Goal: Information Seeking & Learning: Check status

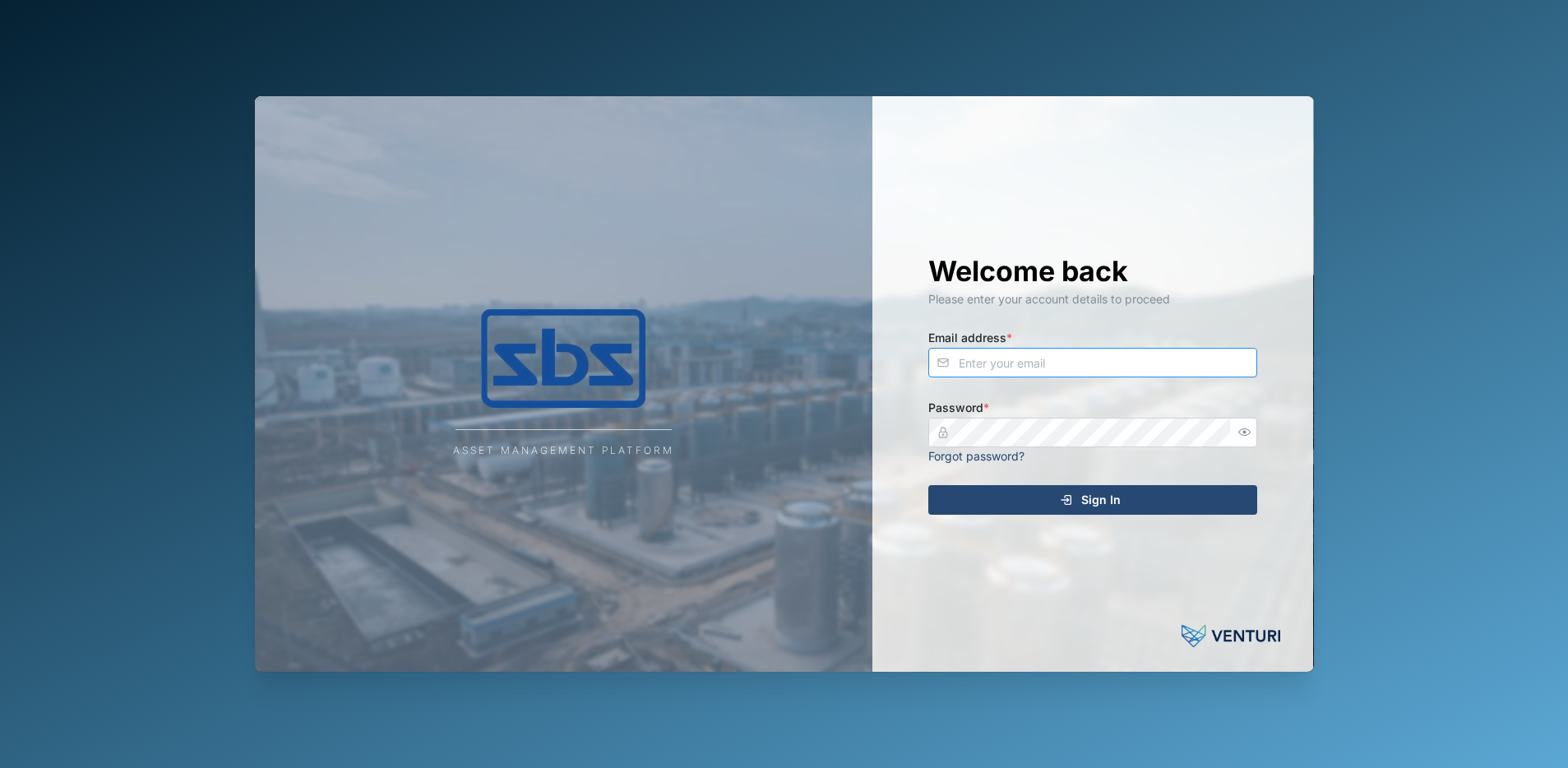
type input "dave@sbs.com.pg"
click at [1078, 497] on div "Sign In" at bounding box center [1090, 500] width 302 height 28
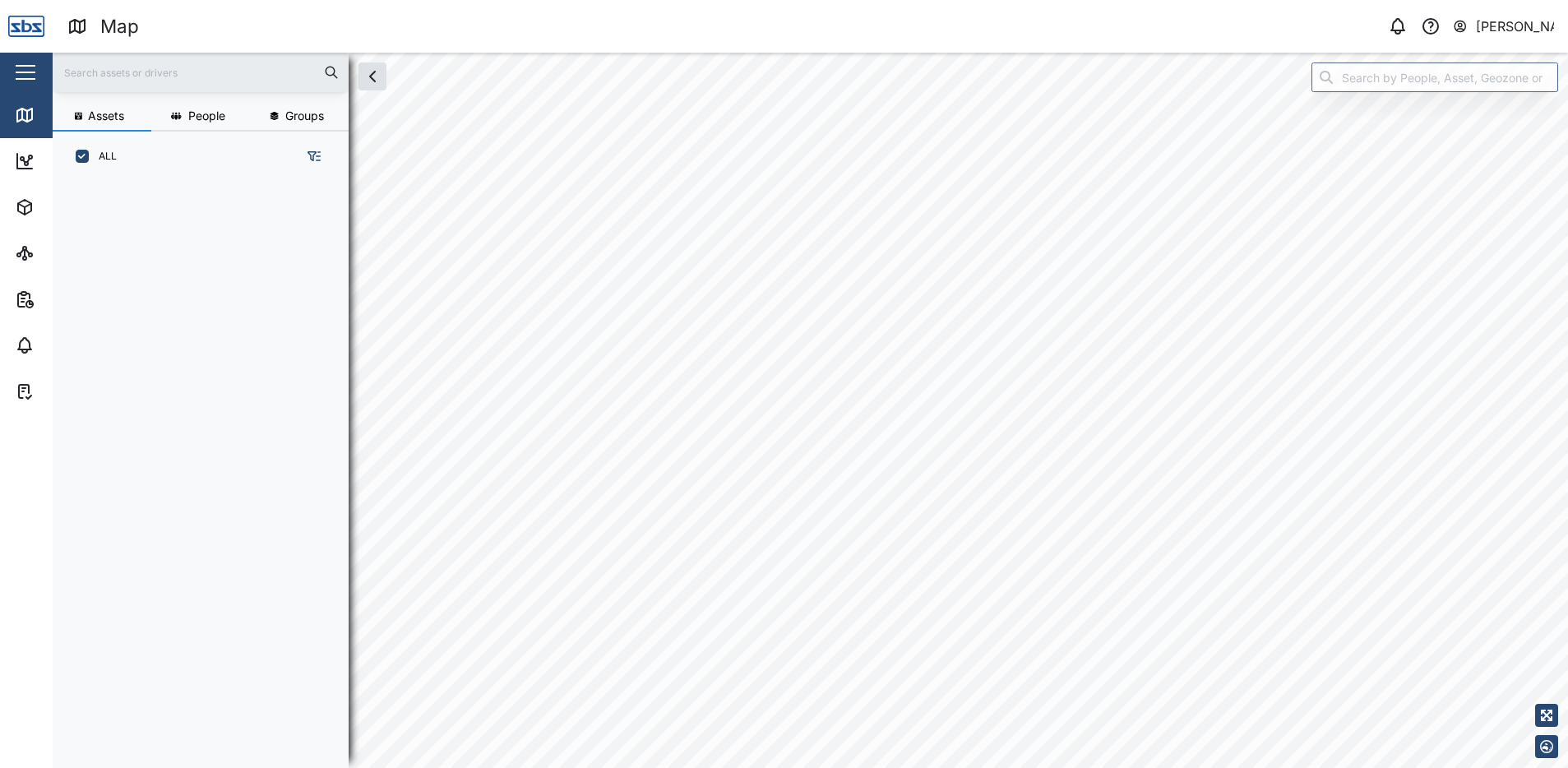
scroll to position [567, 257]
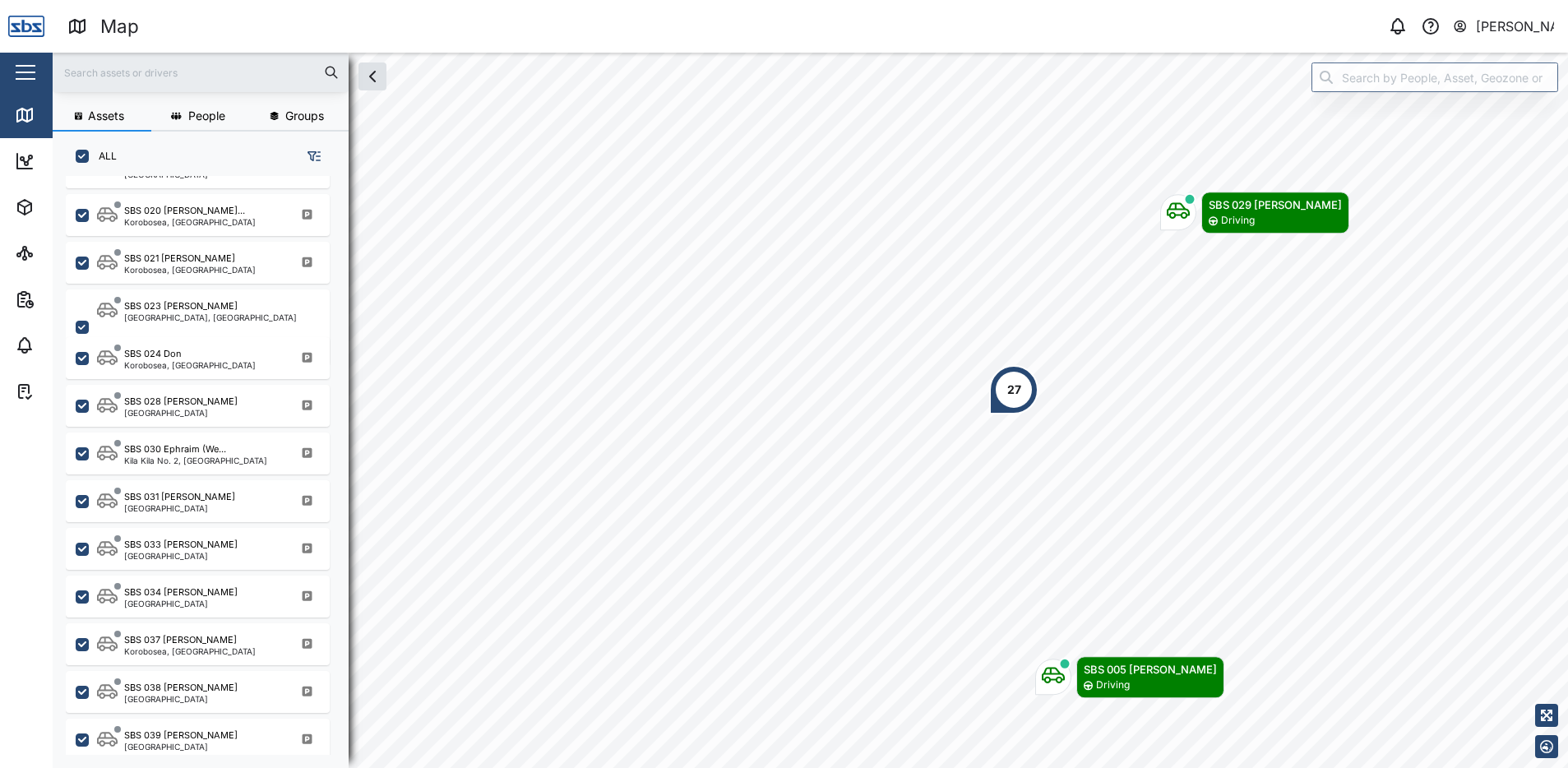
scroll to position [1563, 0]
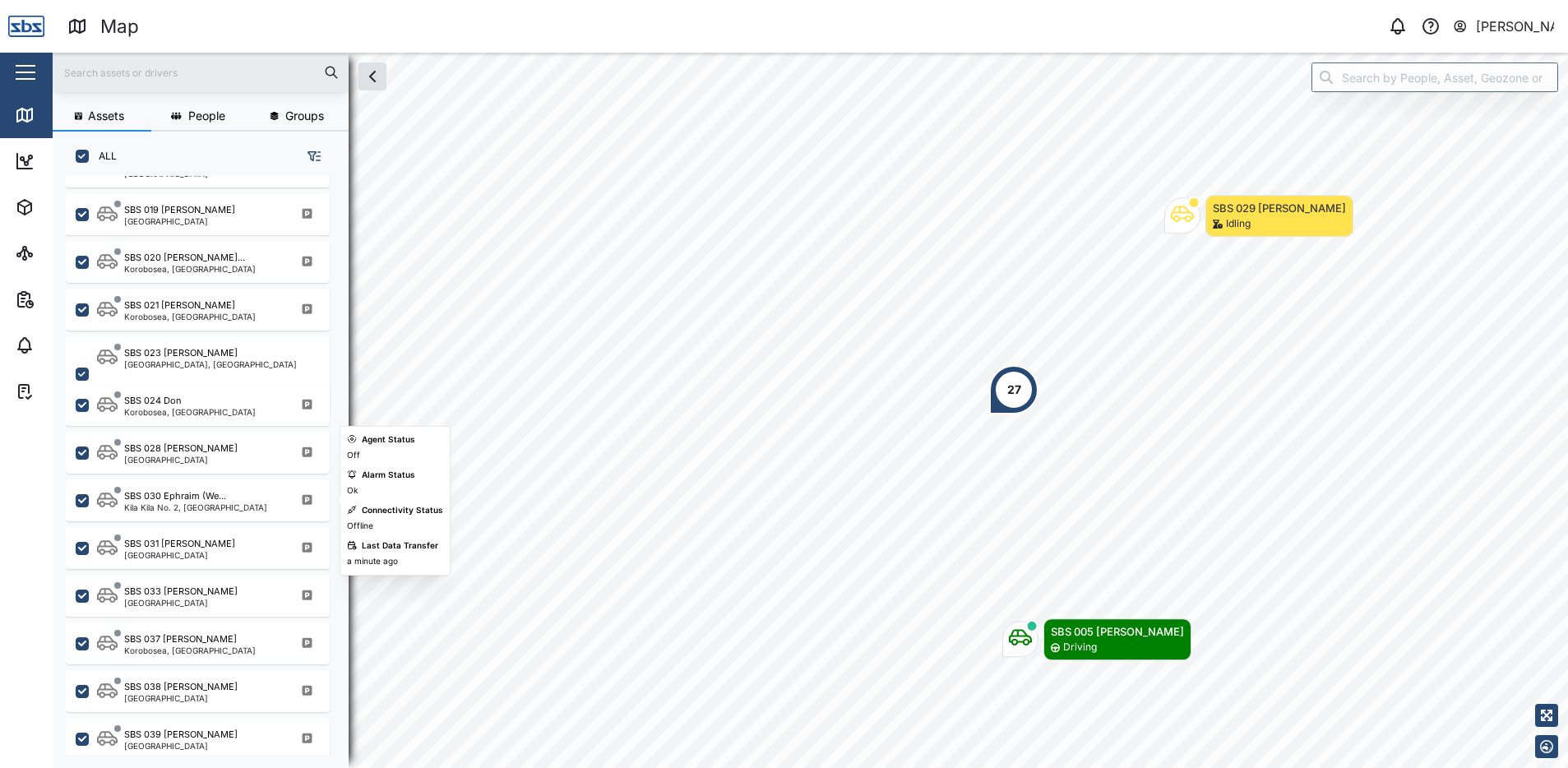
click at [196, 511] on div "Kila Kila No. 2, [GEOGRAPHIC_DATA]" at bounding box center [195, 507] width 143 height 8
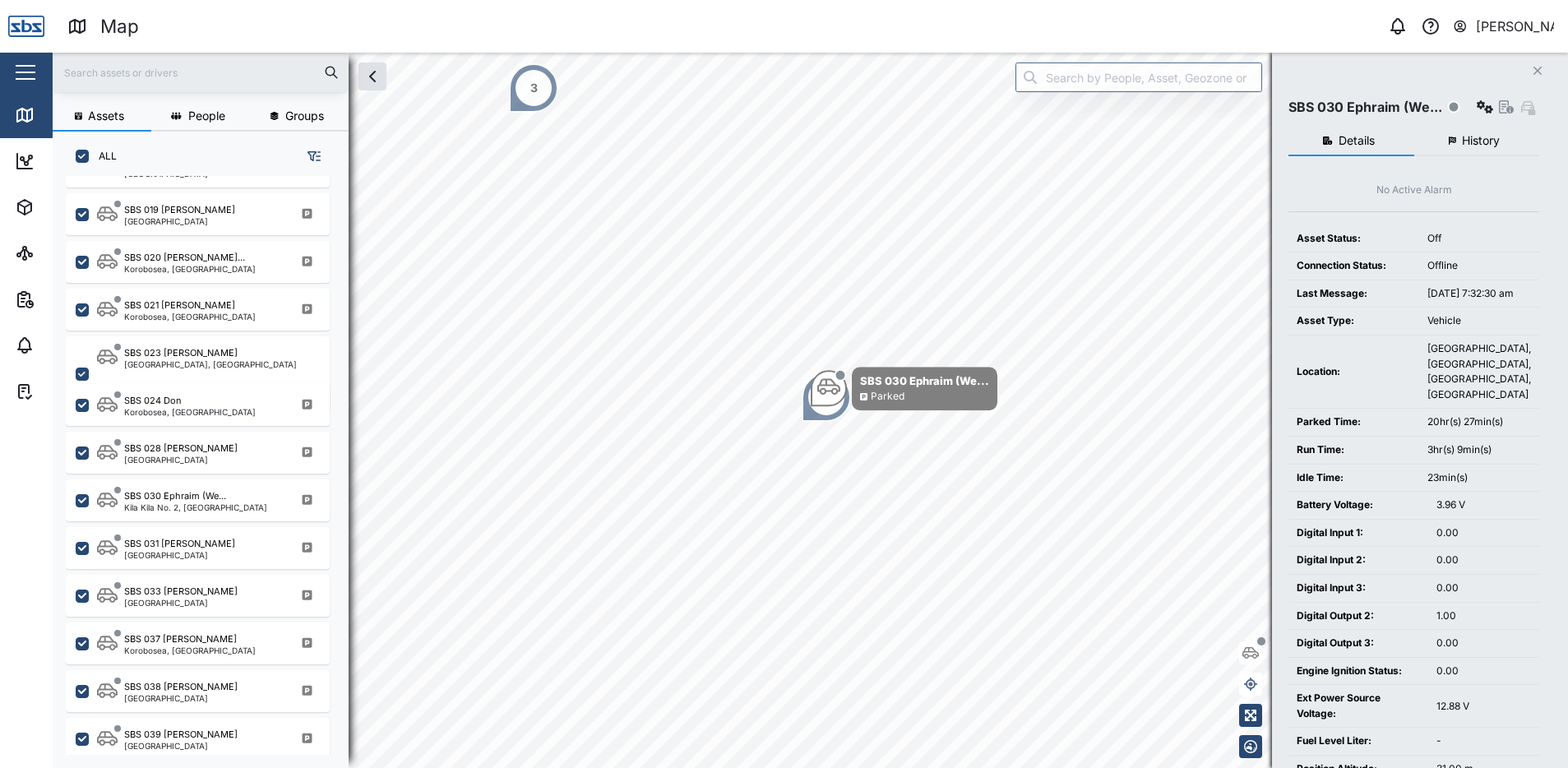
click at [1481, 142] on span "History" at bounding box center [1480, 140] width 38 height 12
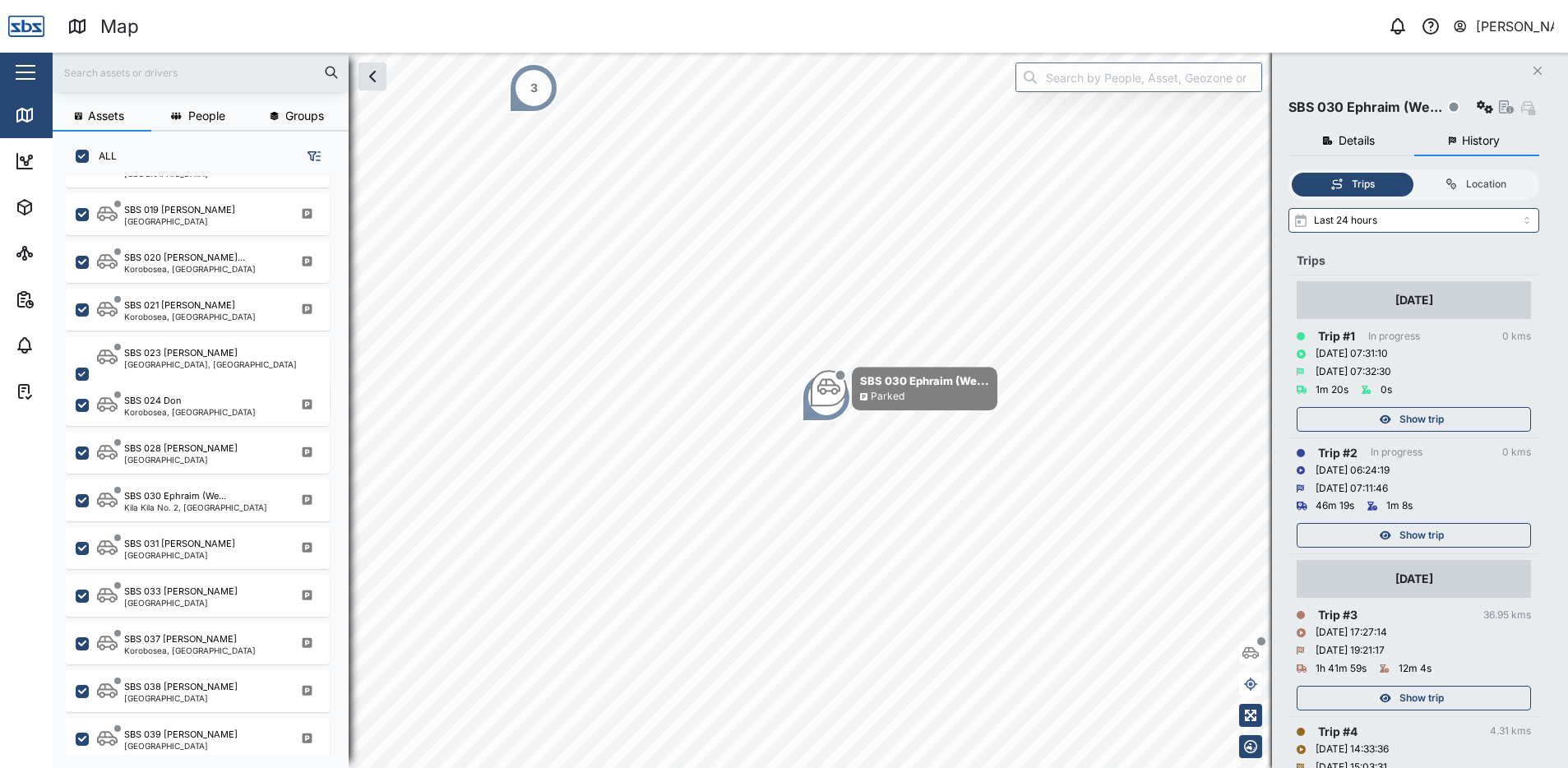
scroll to position [165, 0]
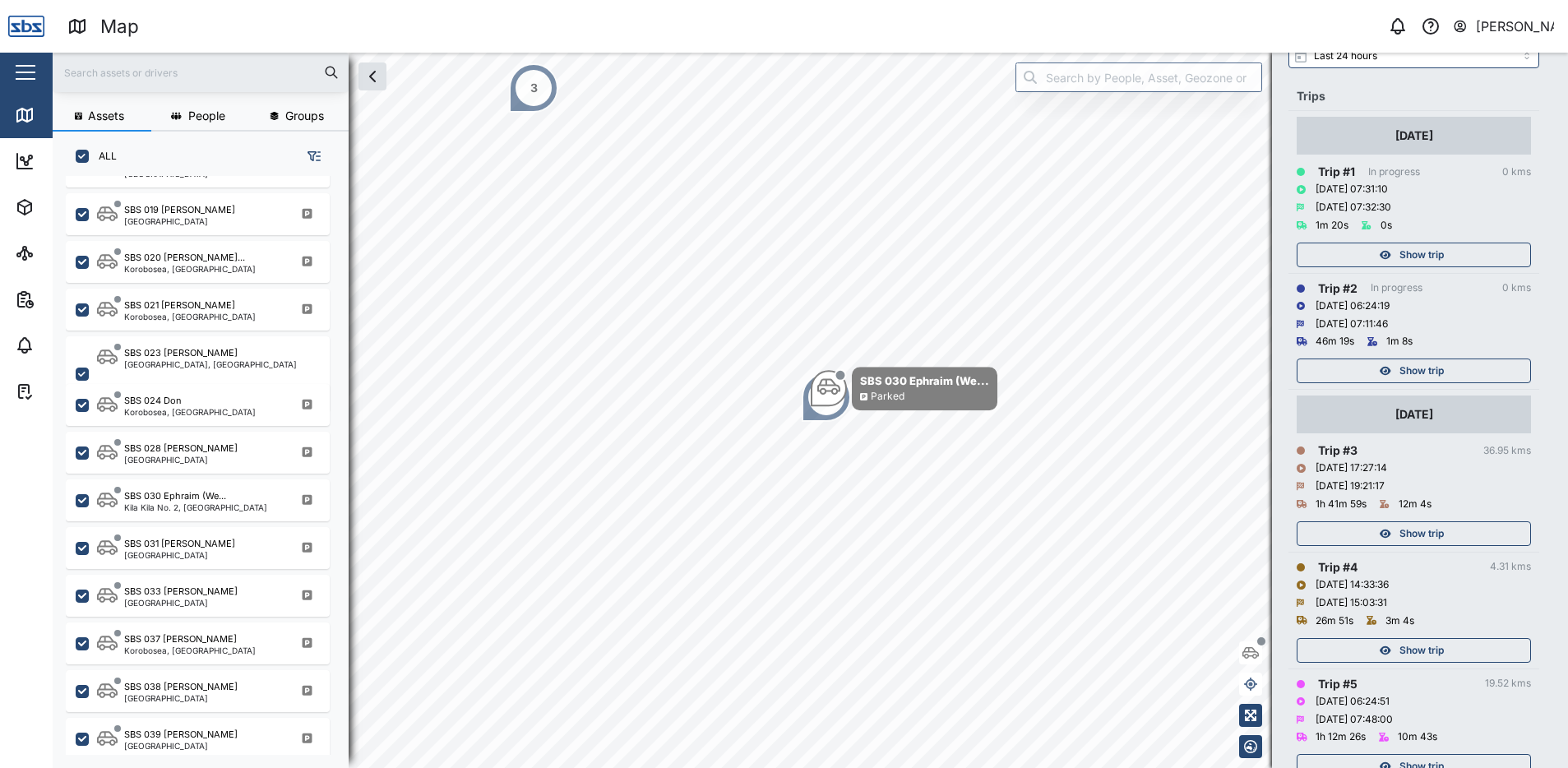
click at [1382, 651] on icon "button" at bounding box center [1385, 650] width 11 height 9
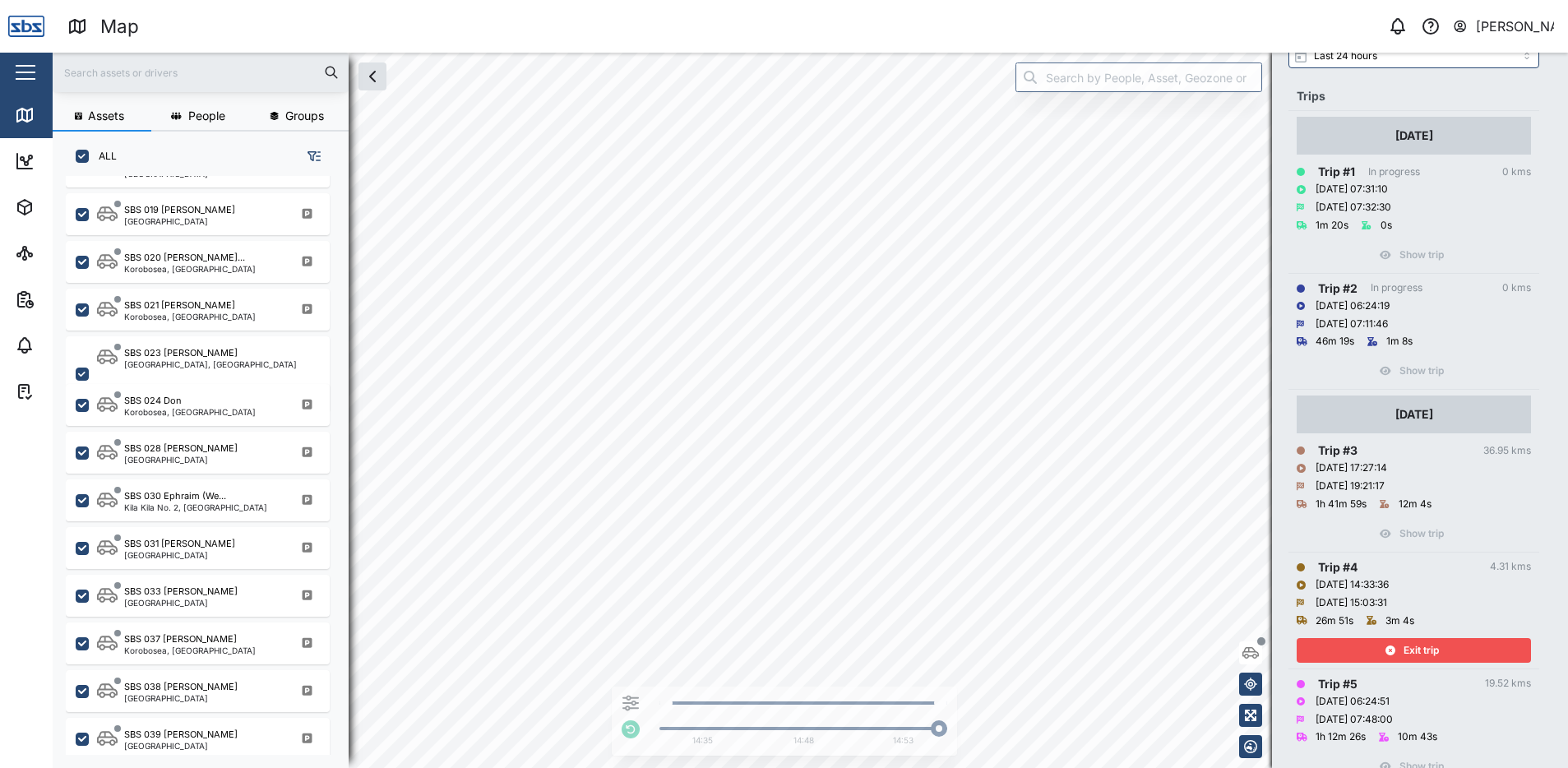
click at [1433, 652] on span "Exit trip" at bounding box center [1421, 650] width 35 height 23
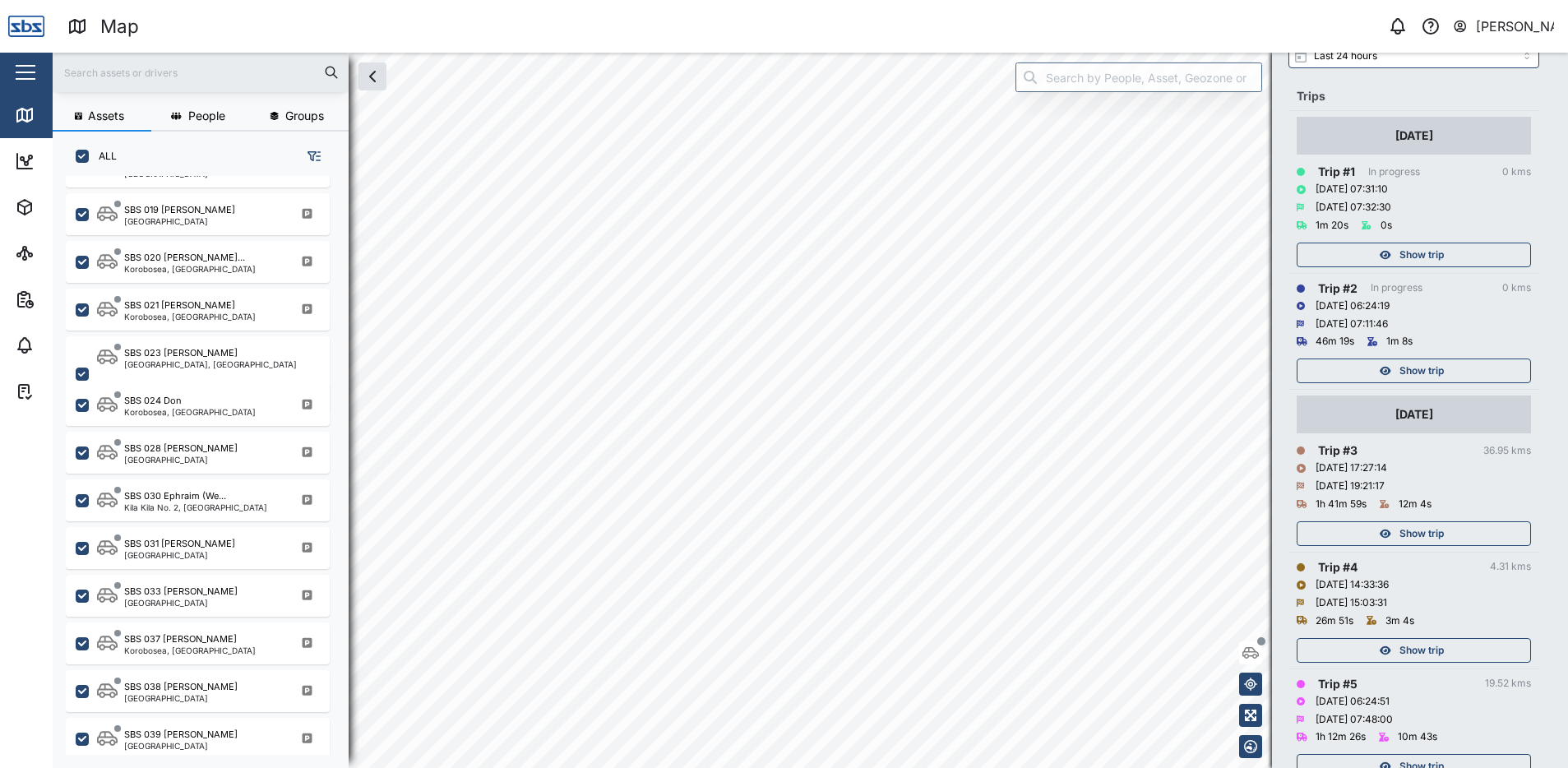
click at [1427, 534] on span "Show trip" at bounding box center [1421, 534] width 44 height 23
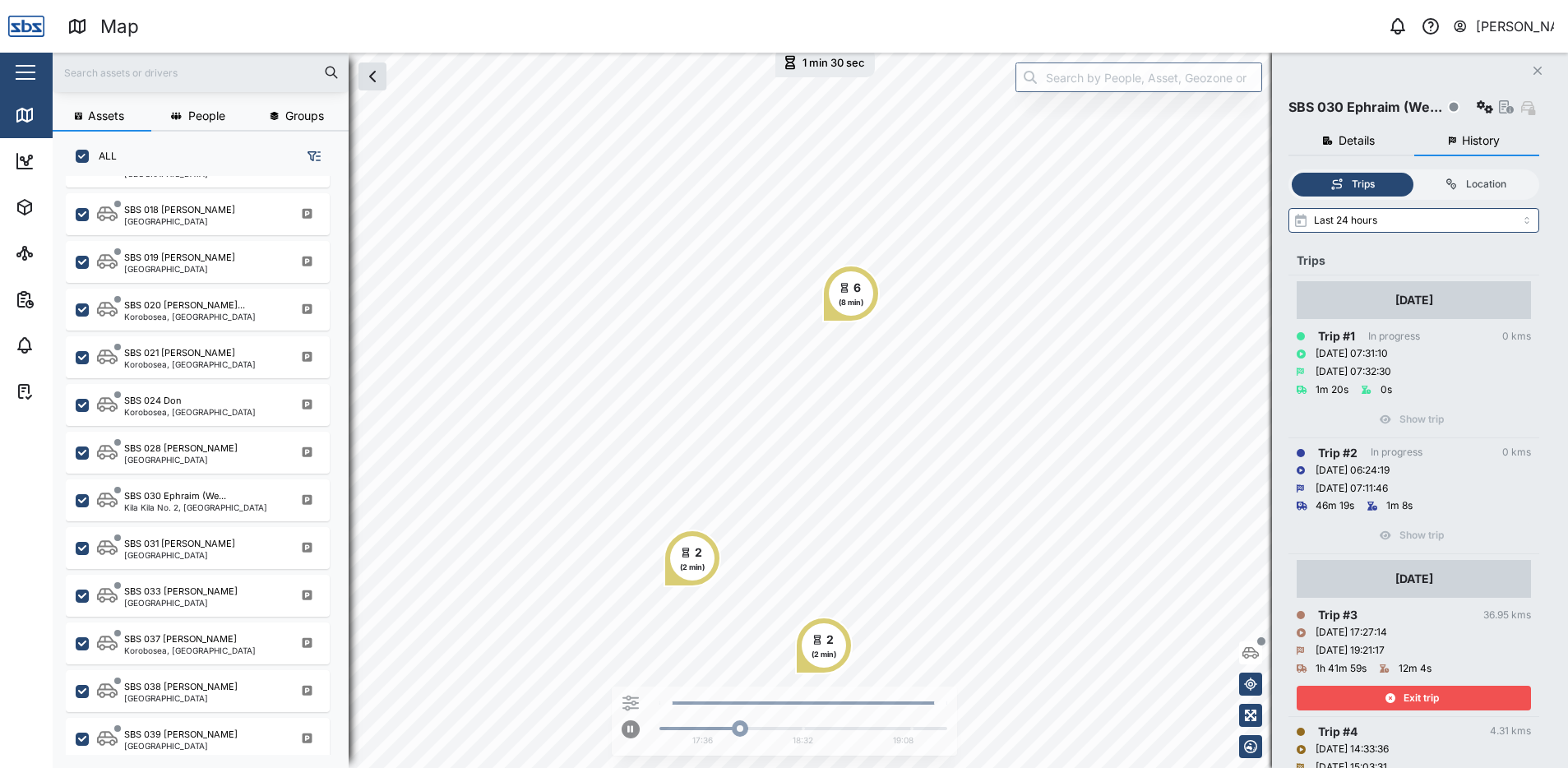
click at [1534, 71] on icon "Close" at bounding box center [1537, 71] width 10 height 13
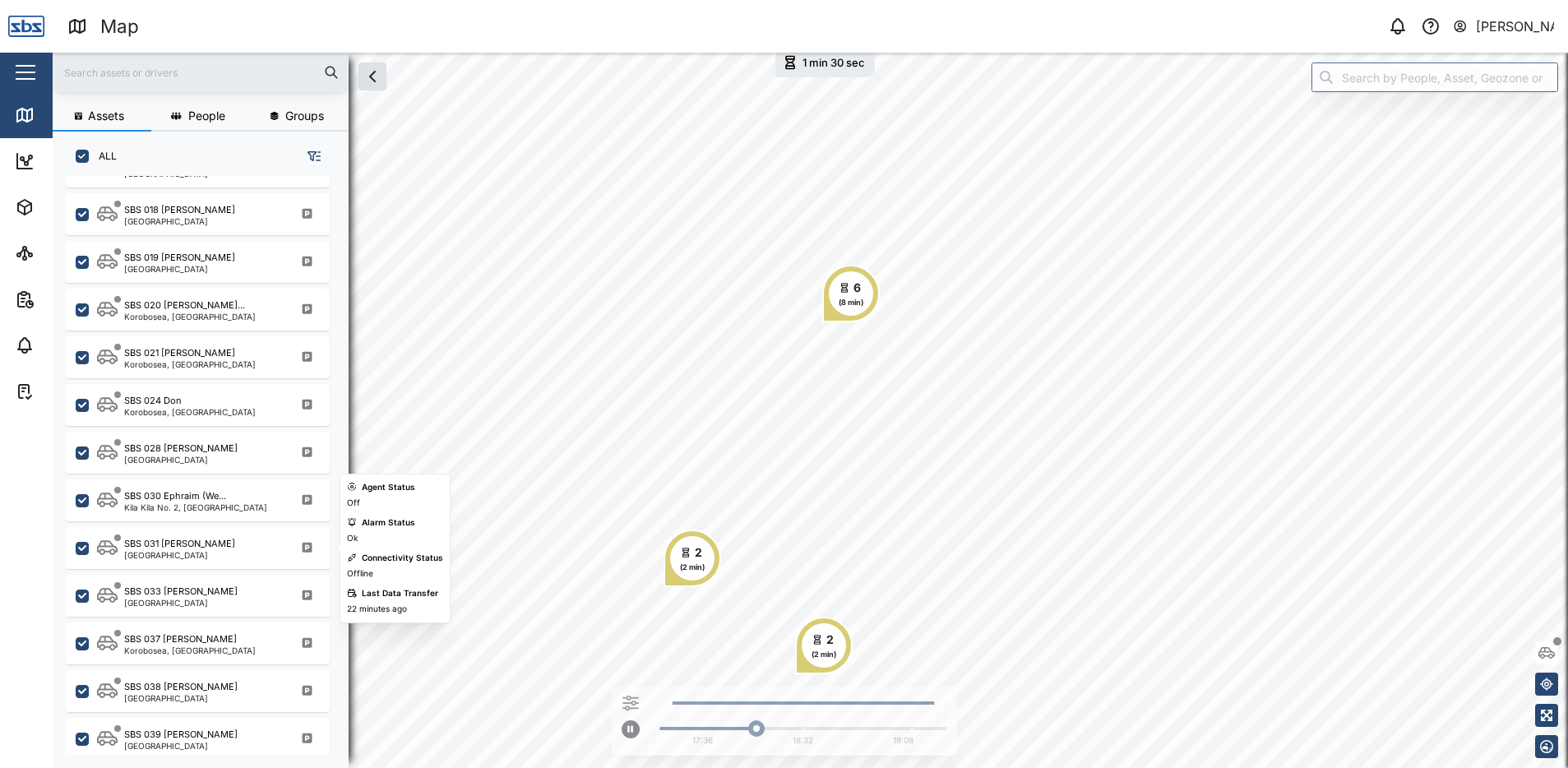
click at [176, 537] on div "SBS 031 [PERSON_NAME]" at bounding box center [180, 544] width 111 height 14
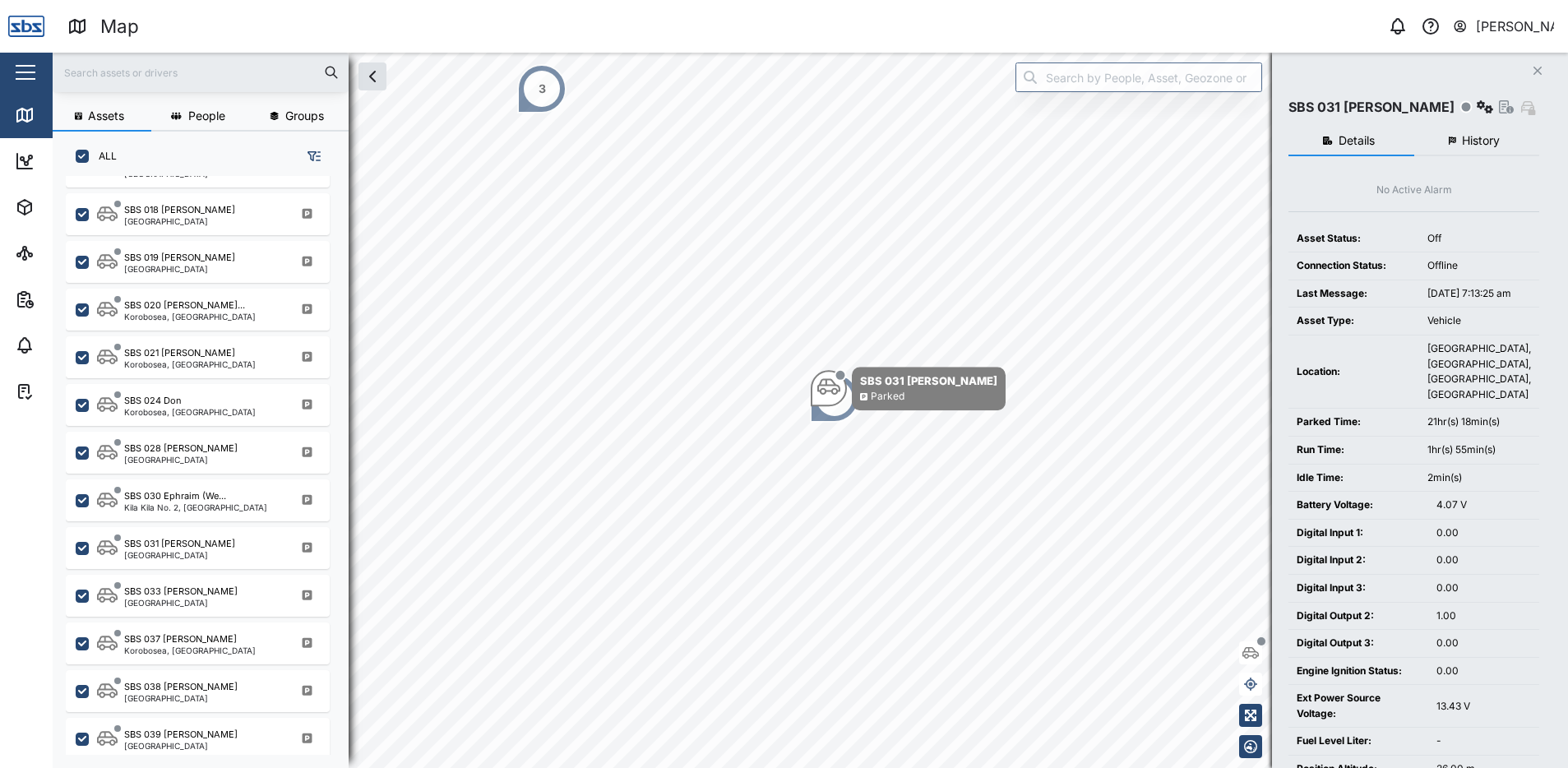
click at [1445, 135] on button "History" at bounding box center [1477, 141] width 126 height 29
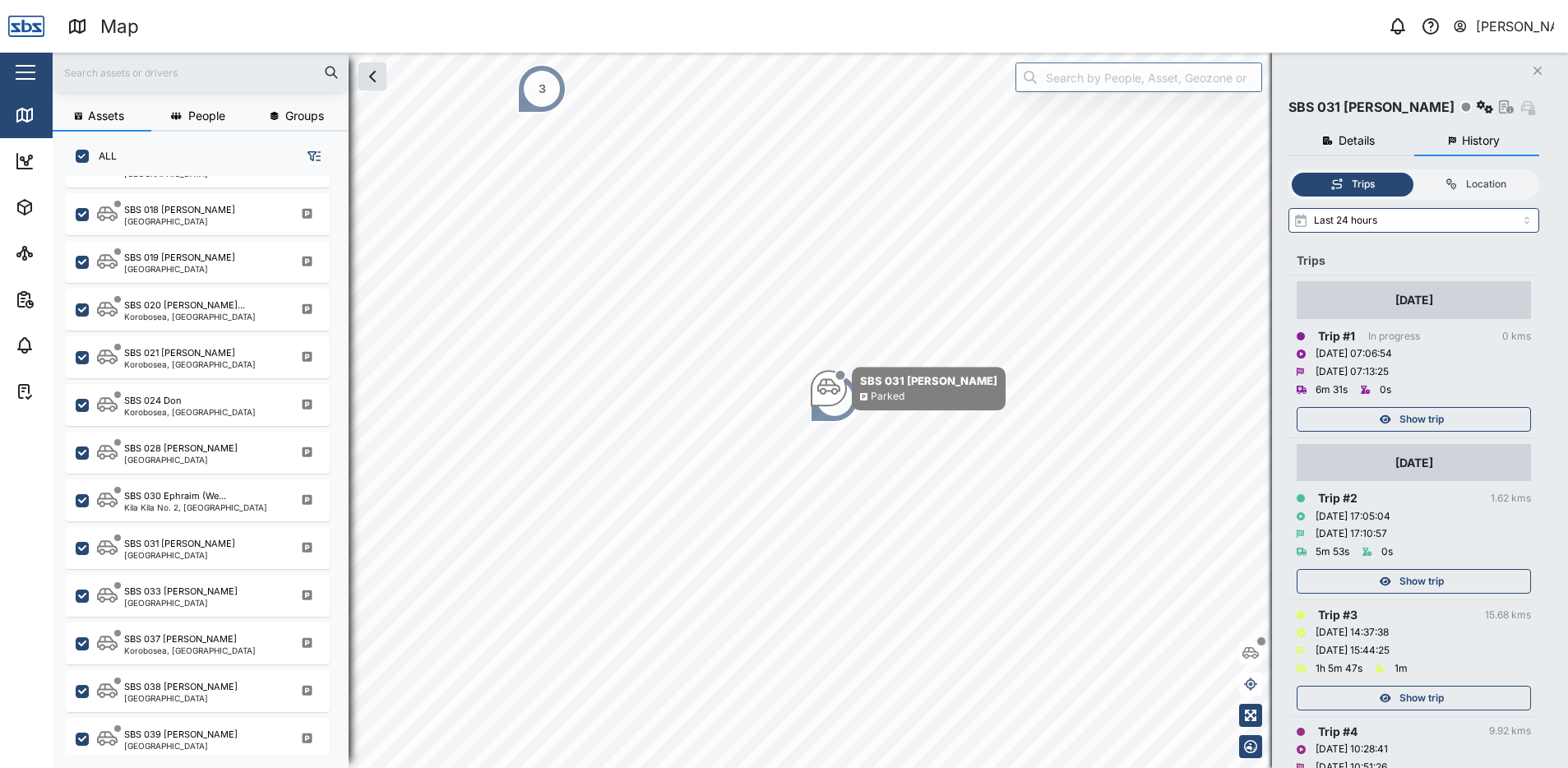
click at [1376, 418] on div "Show trip" at bounding box center [1411, 419] width 214 height 23
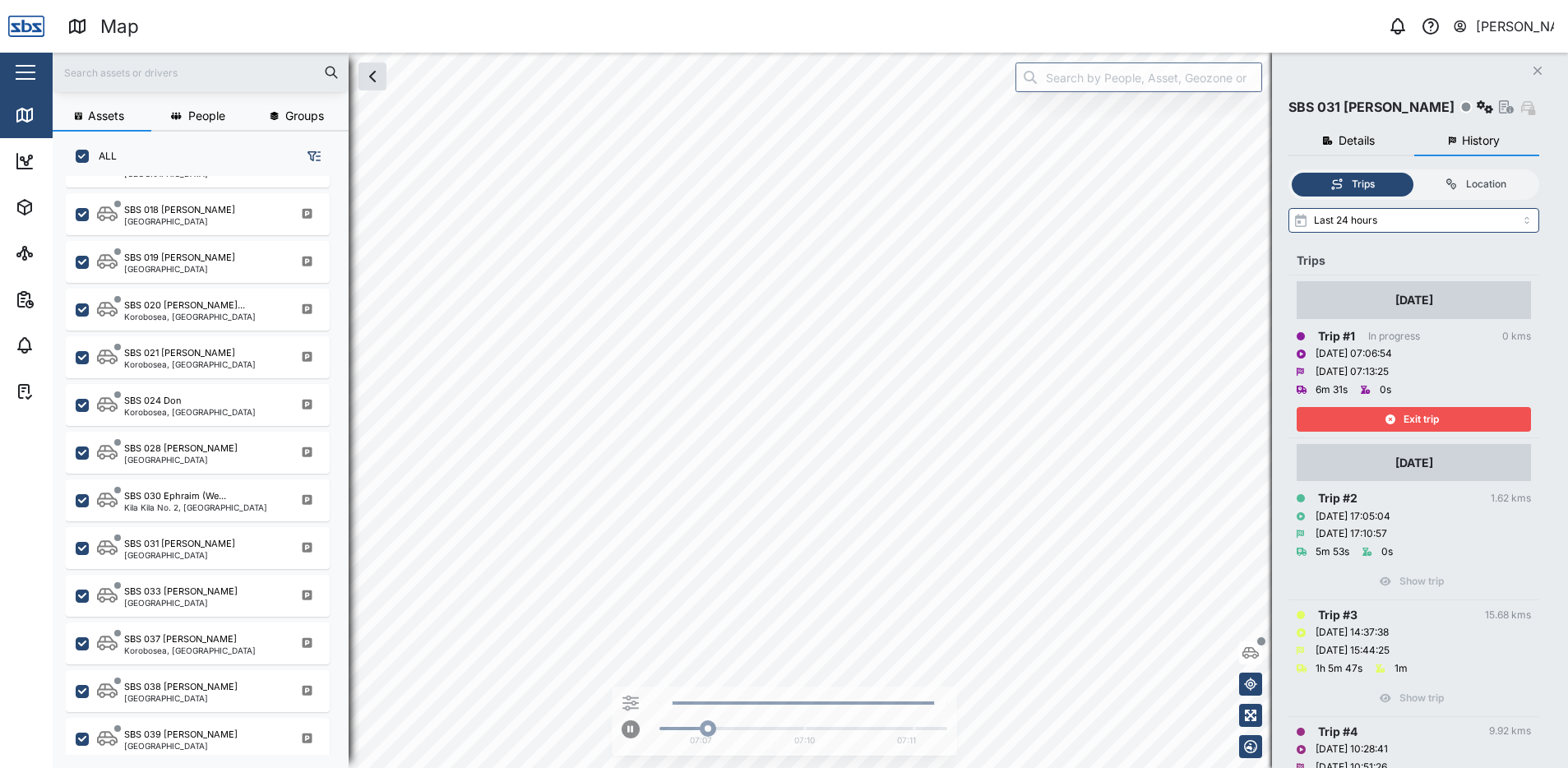
click at [1376, 418] on div "Exit trip" at bounding box center [1411, 419] width 214 height 23
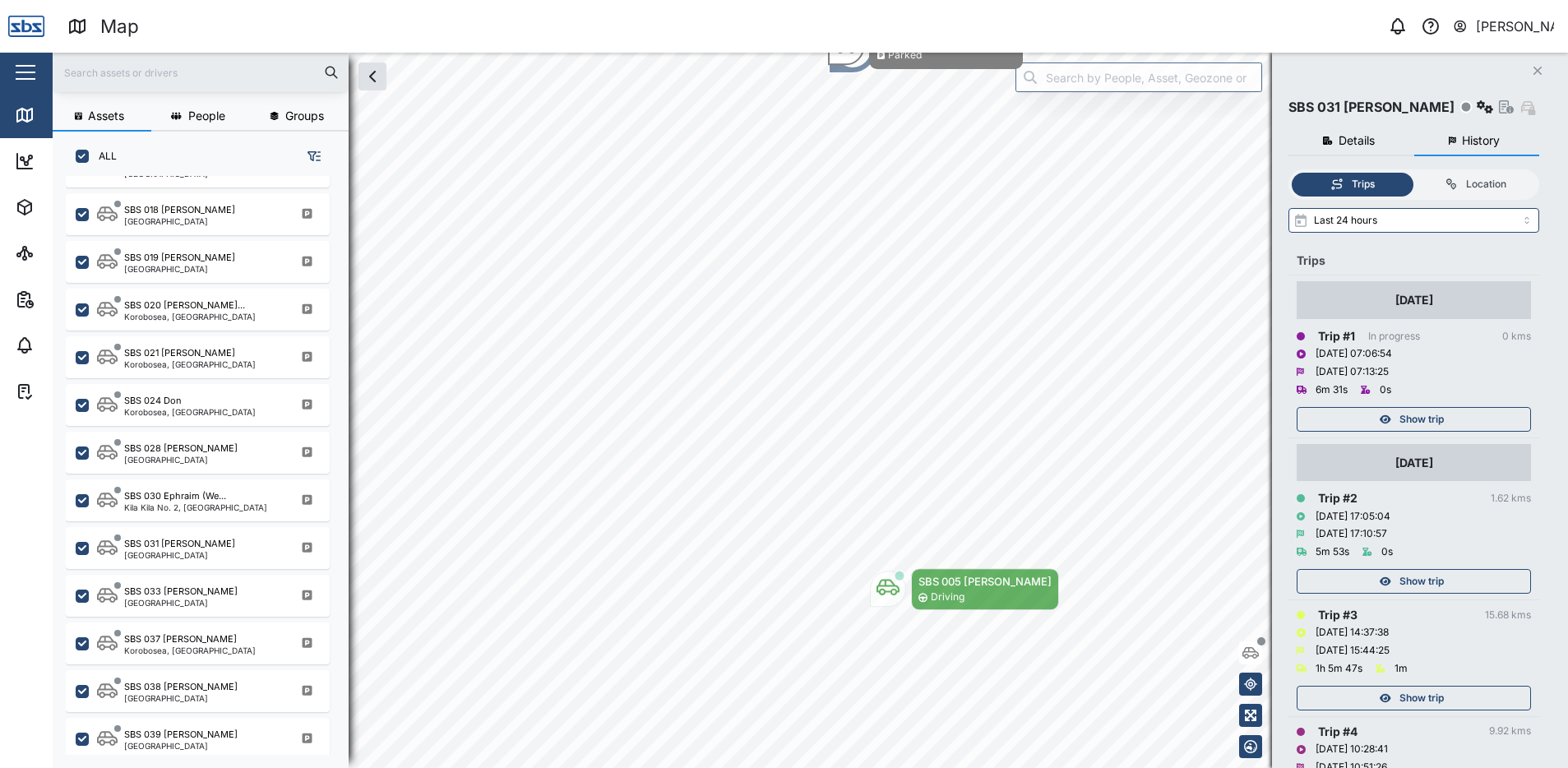
click at [1399, 578] on span "Show trip" at bounding box center [1421, 581] width 44 height 23
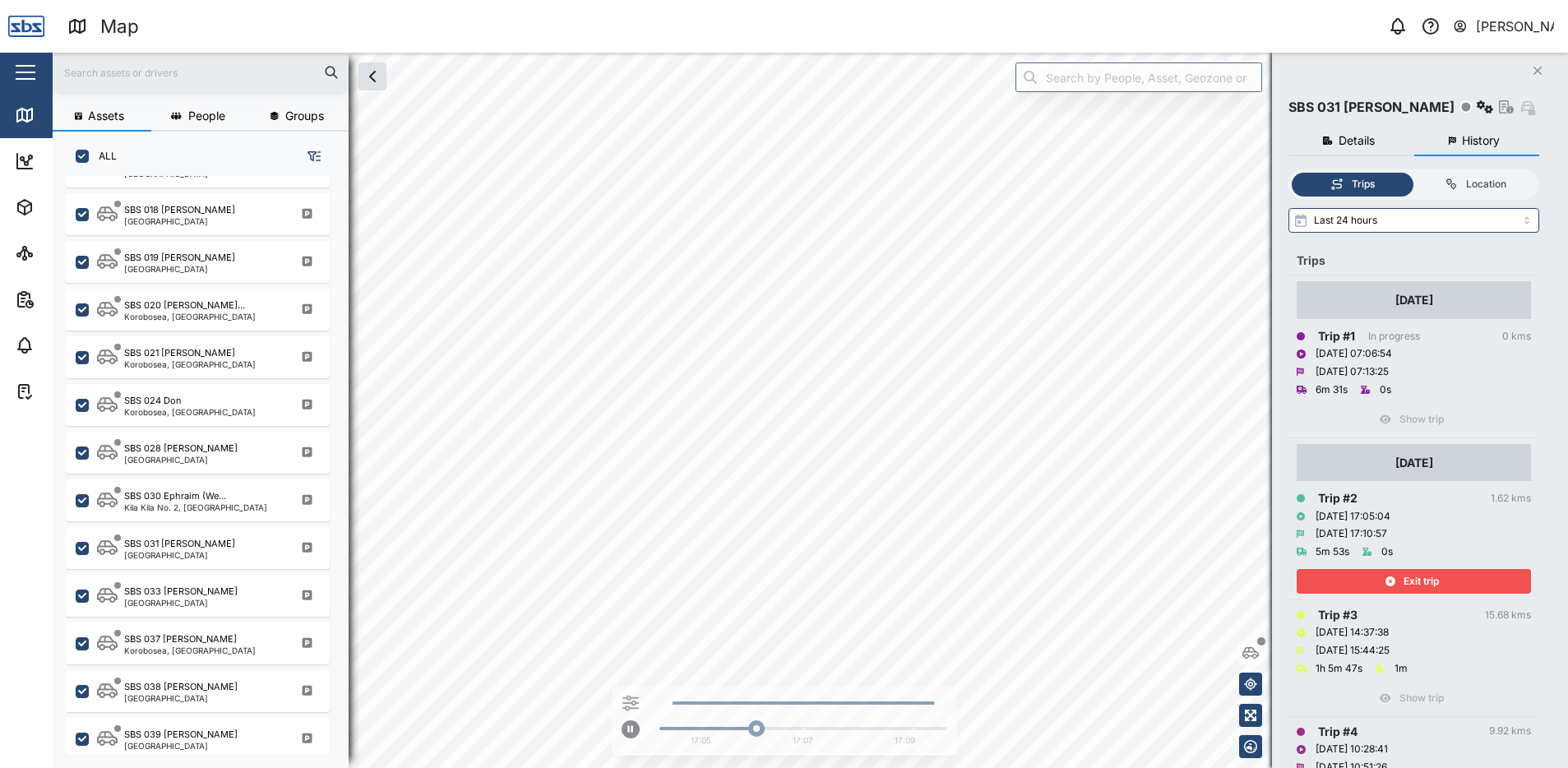
click at [1399, 578] on div "Exit trip" at bounding box center [1411, 581] width 214 height 23
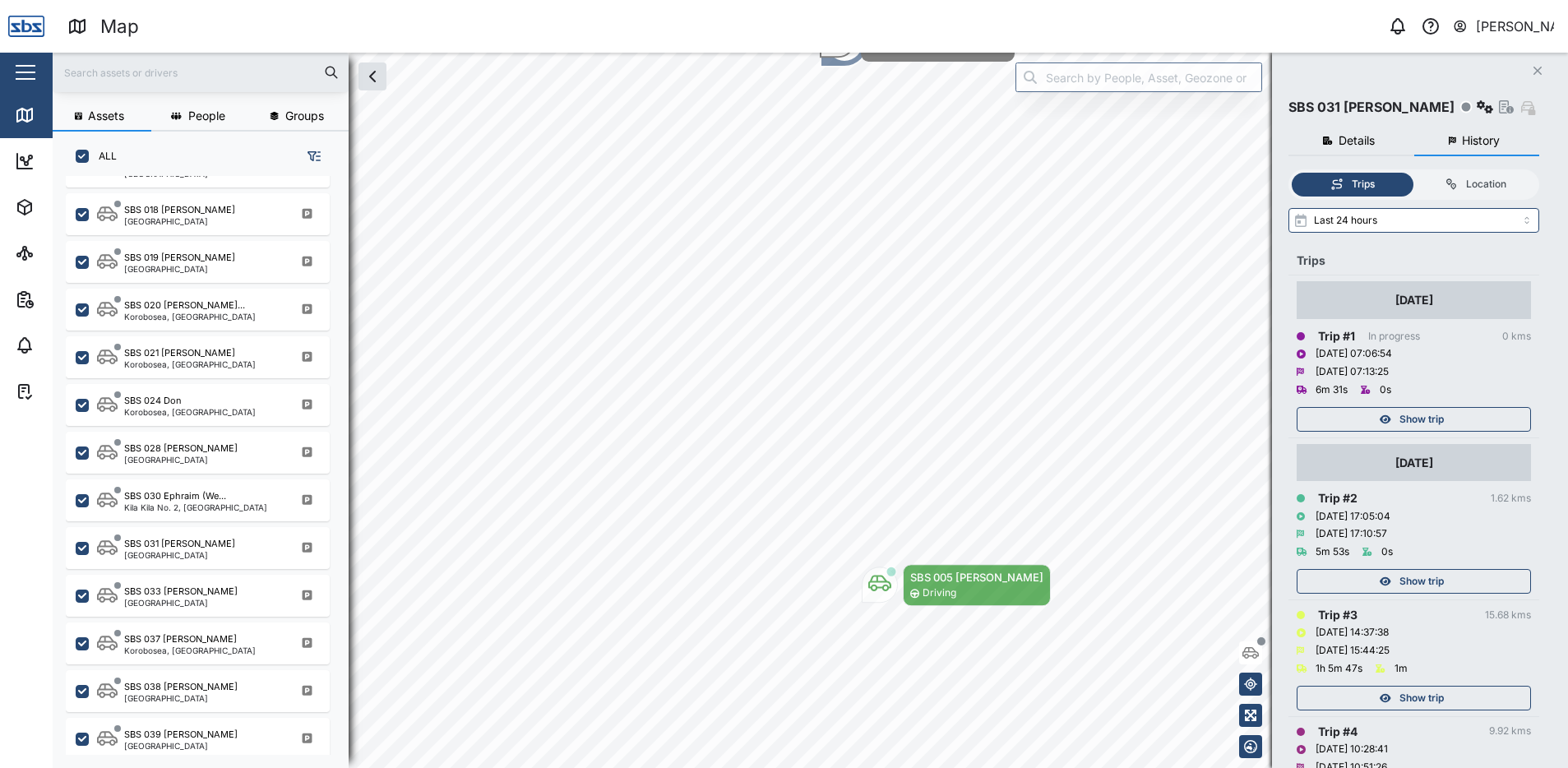
click at [1407, 703] on span "Show trip" at bounding box center [1421, 698] width 44 height 23
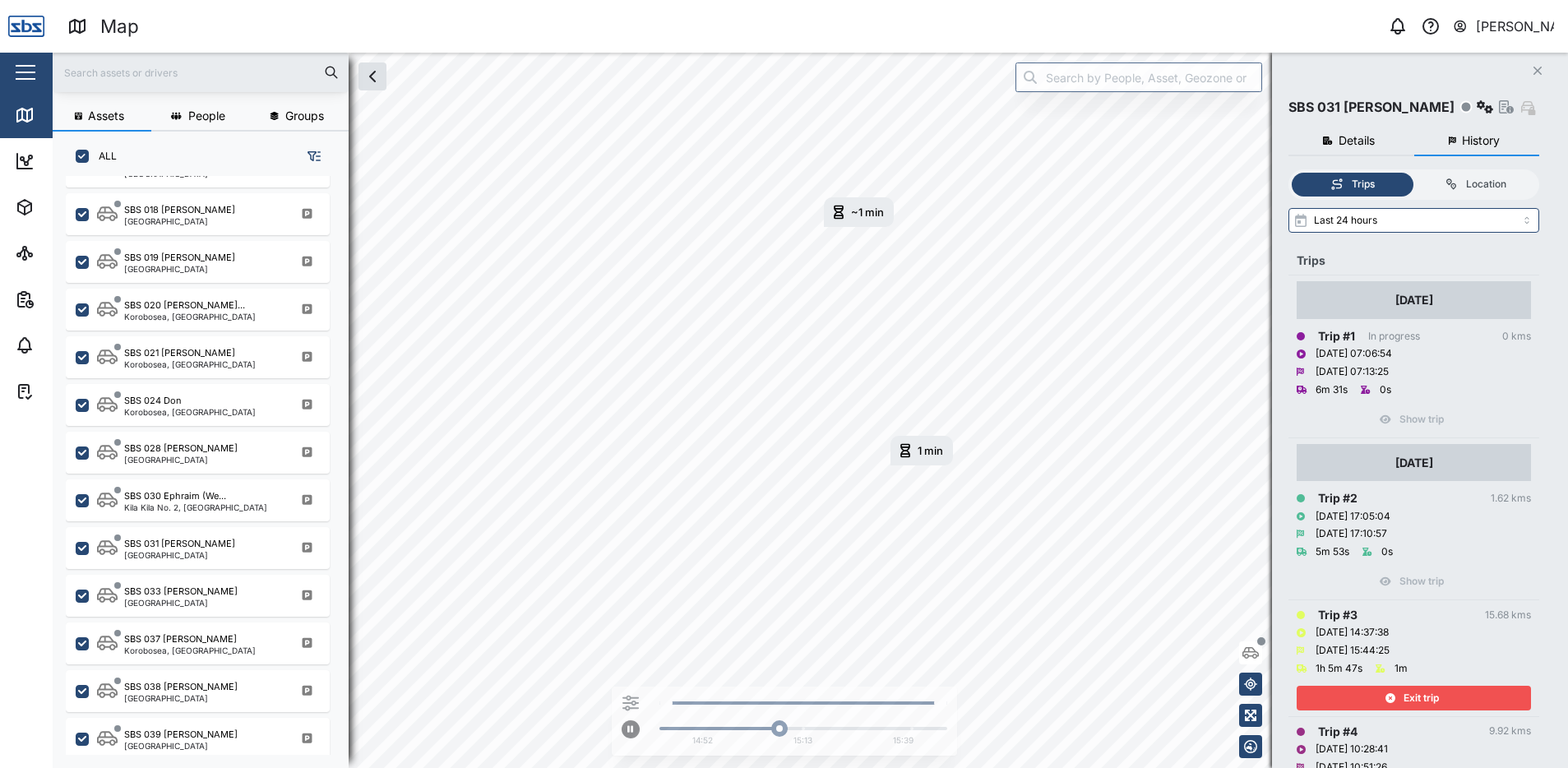
click at [1428, 694] on span "Exit trip" at bounding box center [1421, 698] width 35 height 23
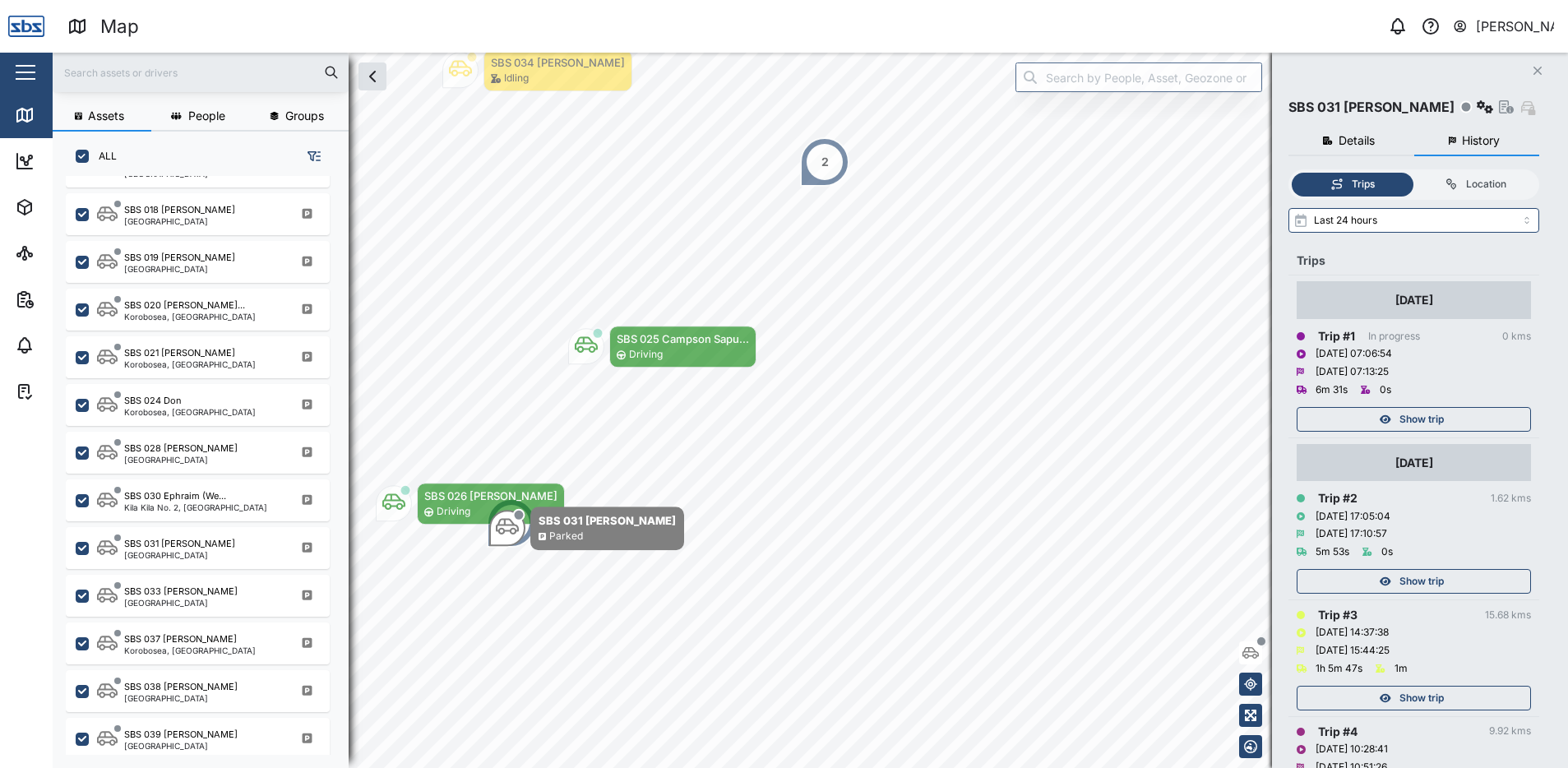
click at [1539, 69] on icon "button" at bounding box center [1537, 70] width 8 height 8
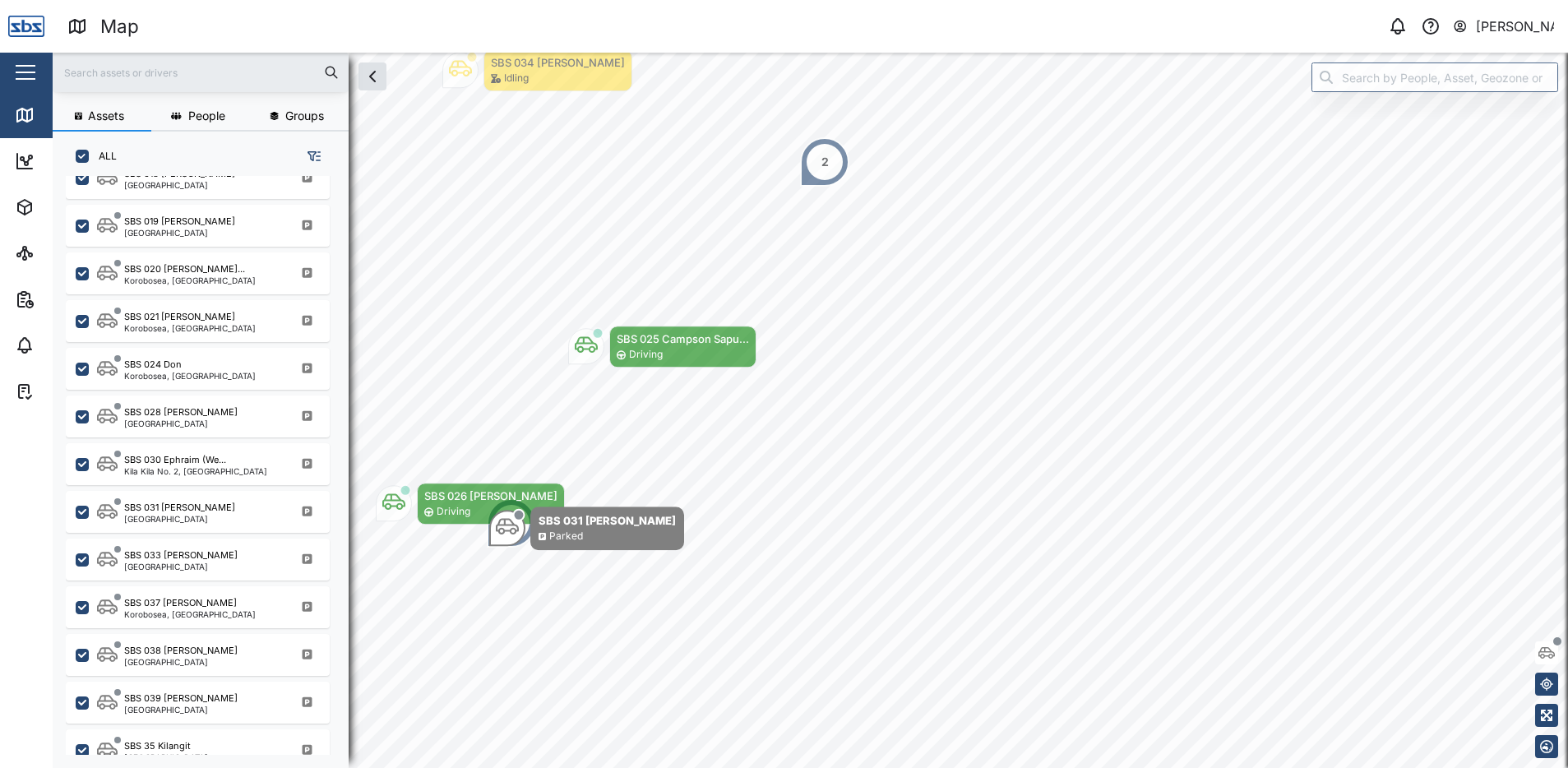
scroll to position [1616, 0]
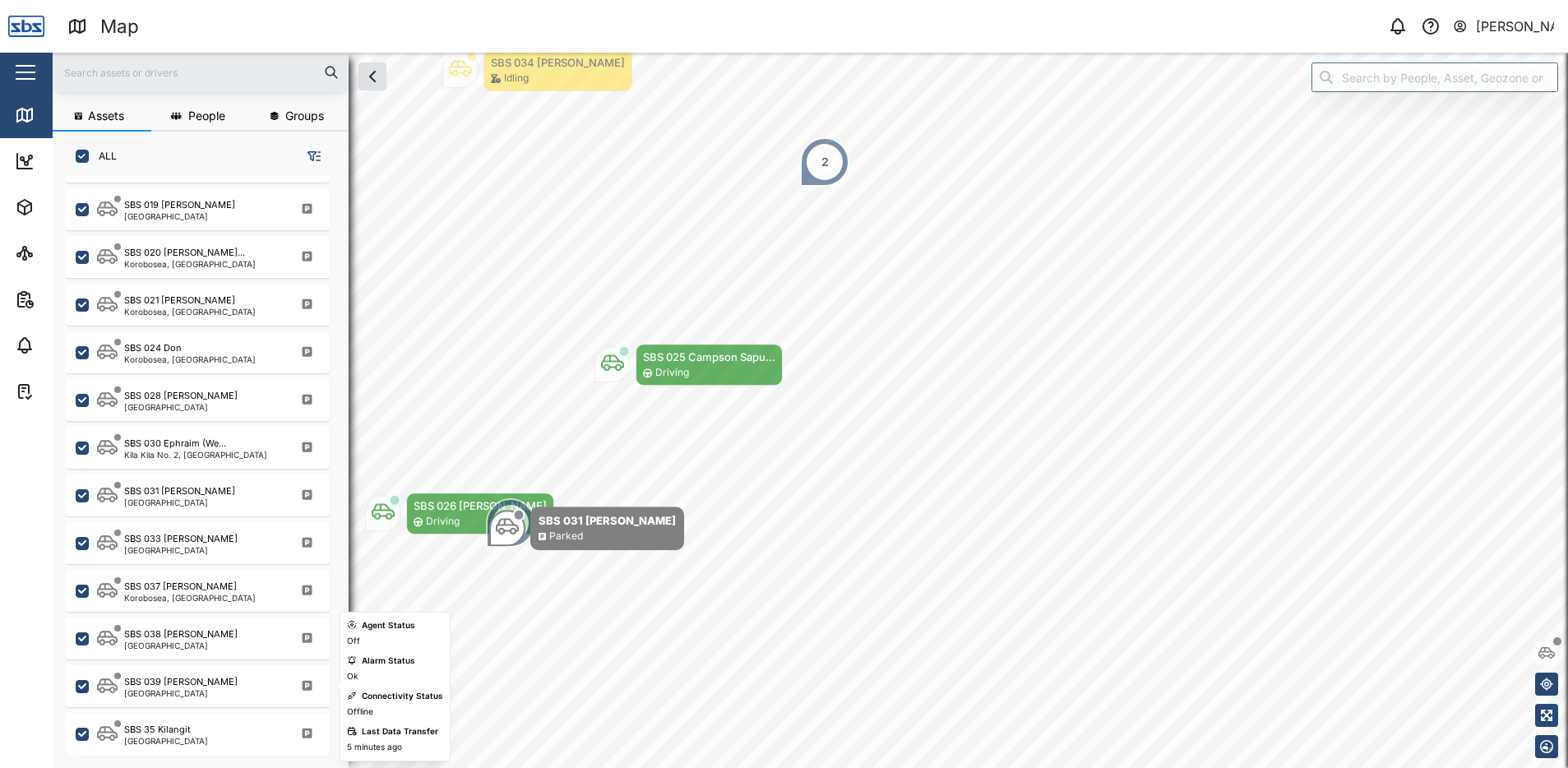
click at [181, 692] on div "[GEOGRAPHIC_DATA]" at bounding box center [180, 693] width 113 height 8
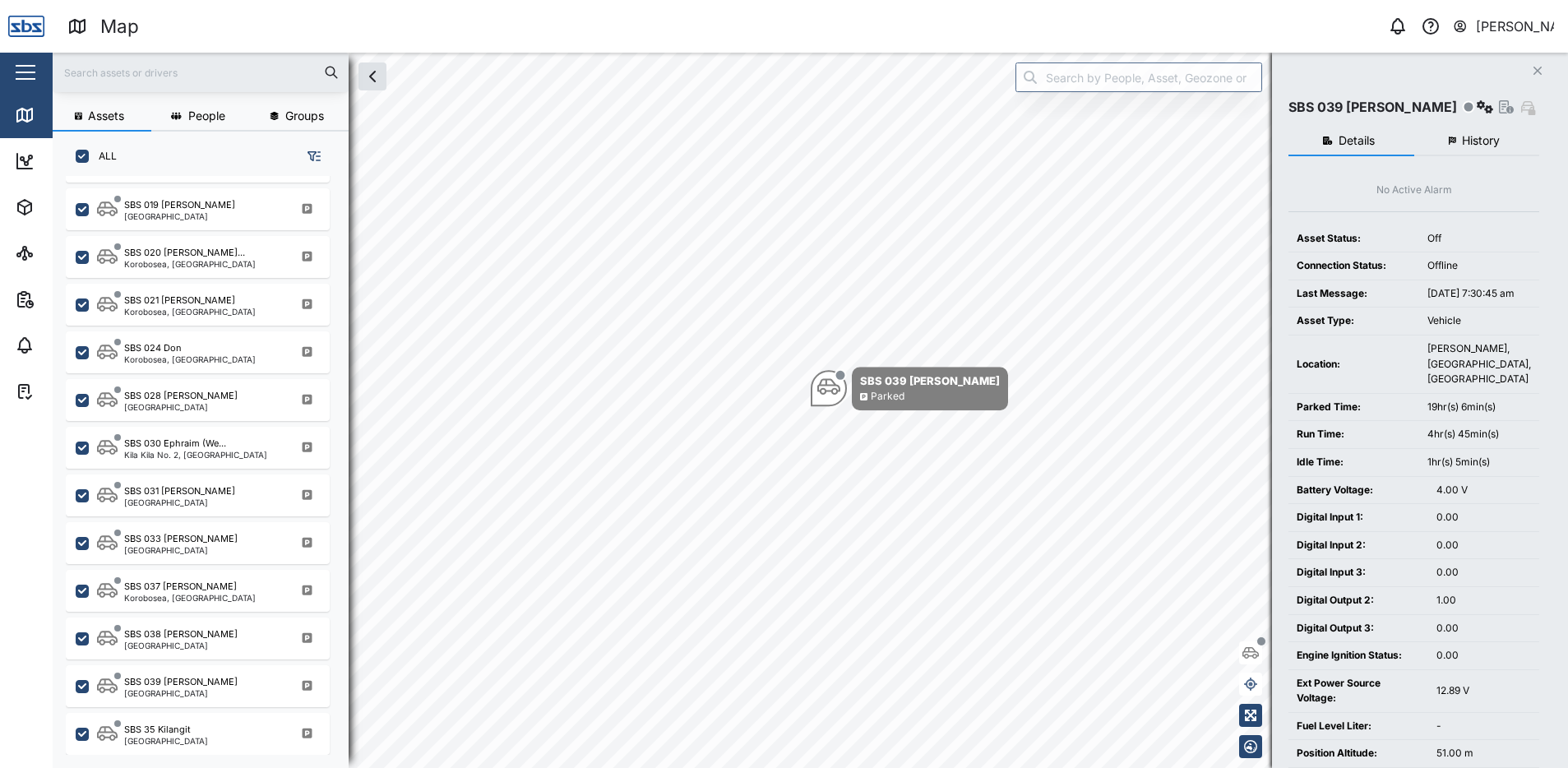
click at [1472, 142] on span "History" at bounding box center [1480, 140] width 38 height 12
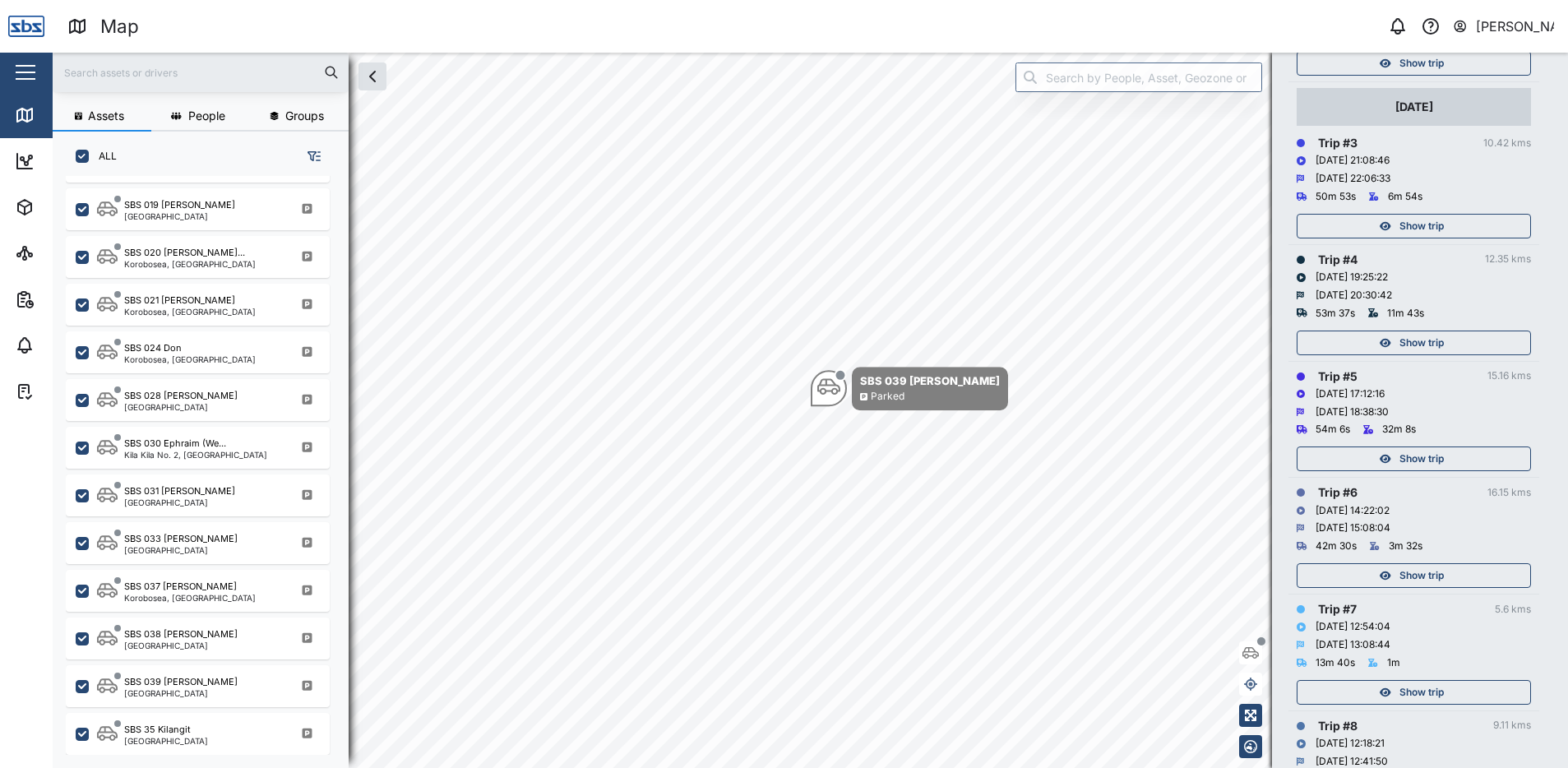
scroll to position [494, 0]
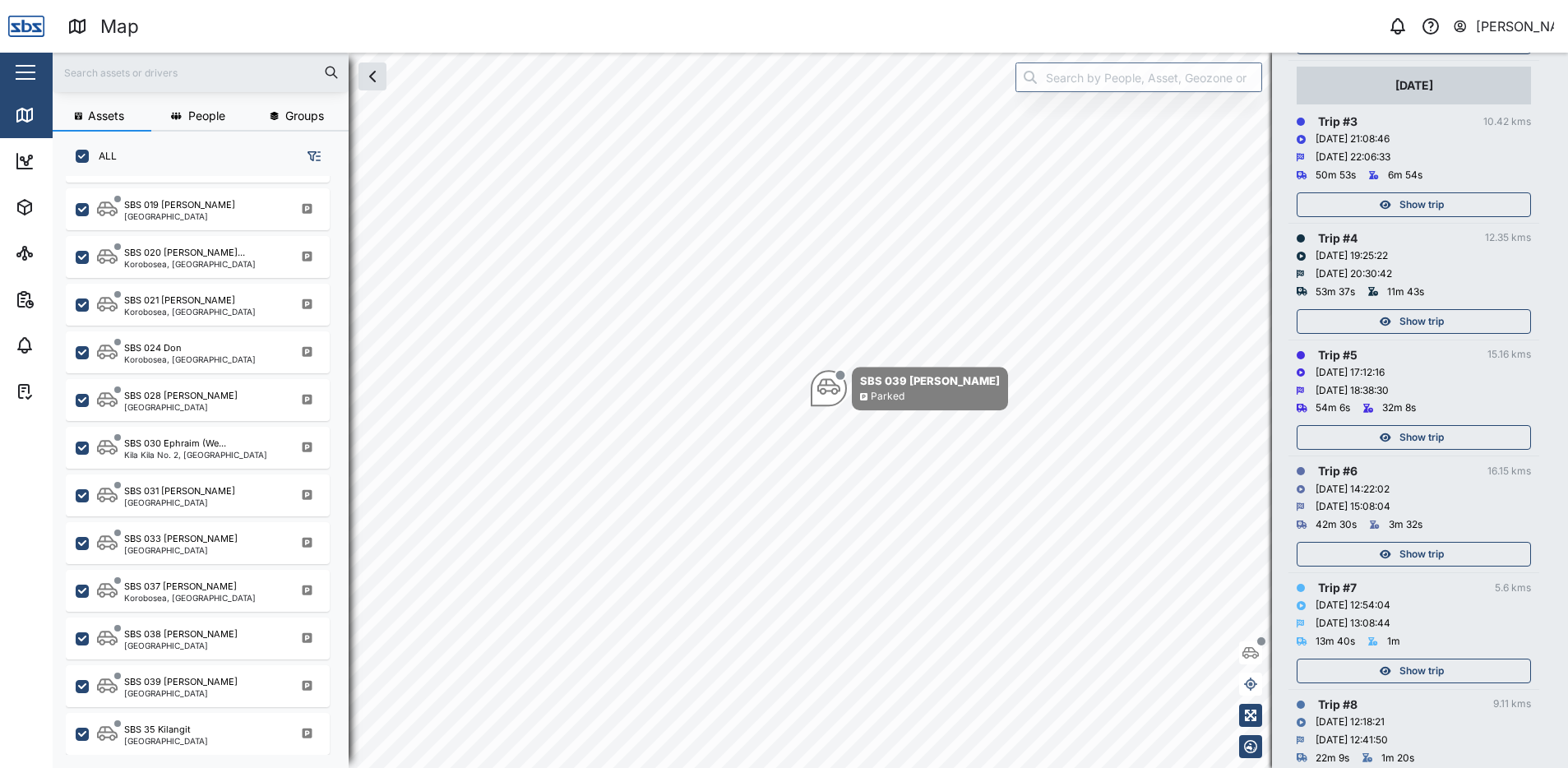
click at [1441, 549] on span "Show trip" at bounding box center [1421, 555] width 44 height 23
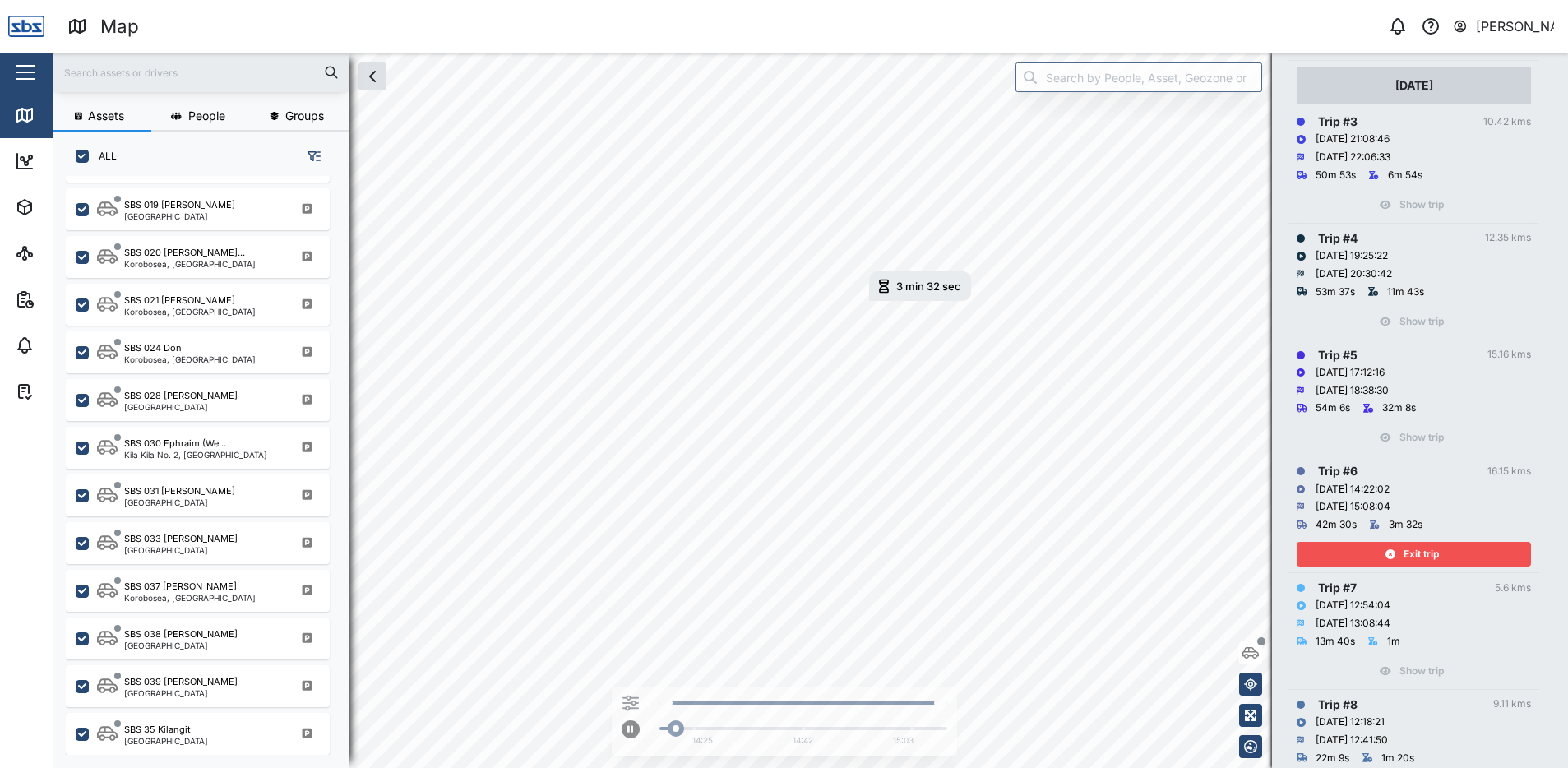
click at [1441, 549] on div "Exit trip" at bounding box center [1411, 555] width 214 height 23
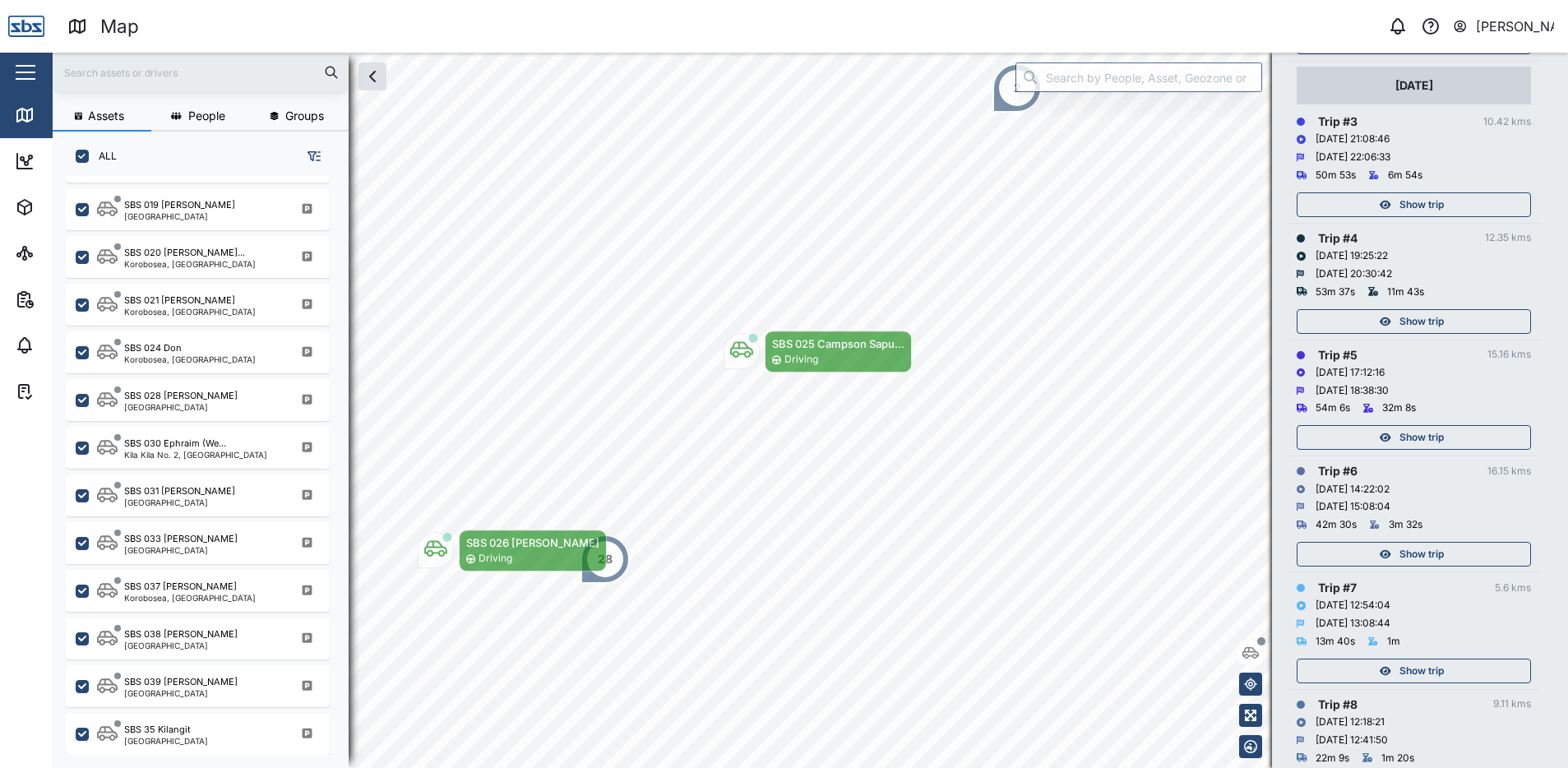
click at [1429, 437] on span "Show trip" at bounding box center [1421, 438] width 44 height 23
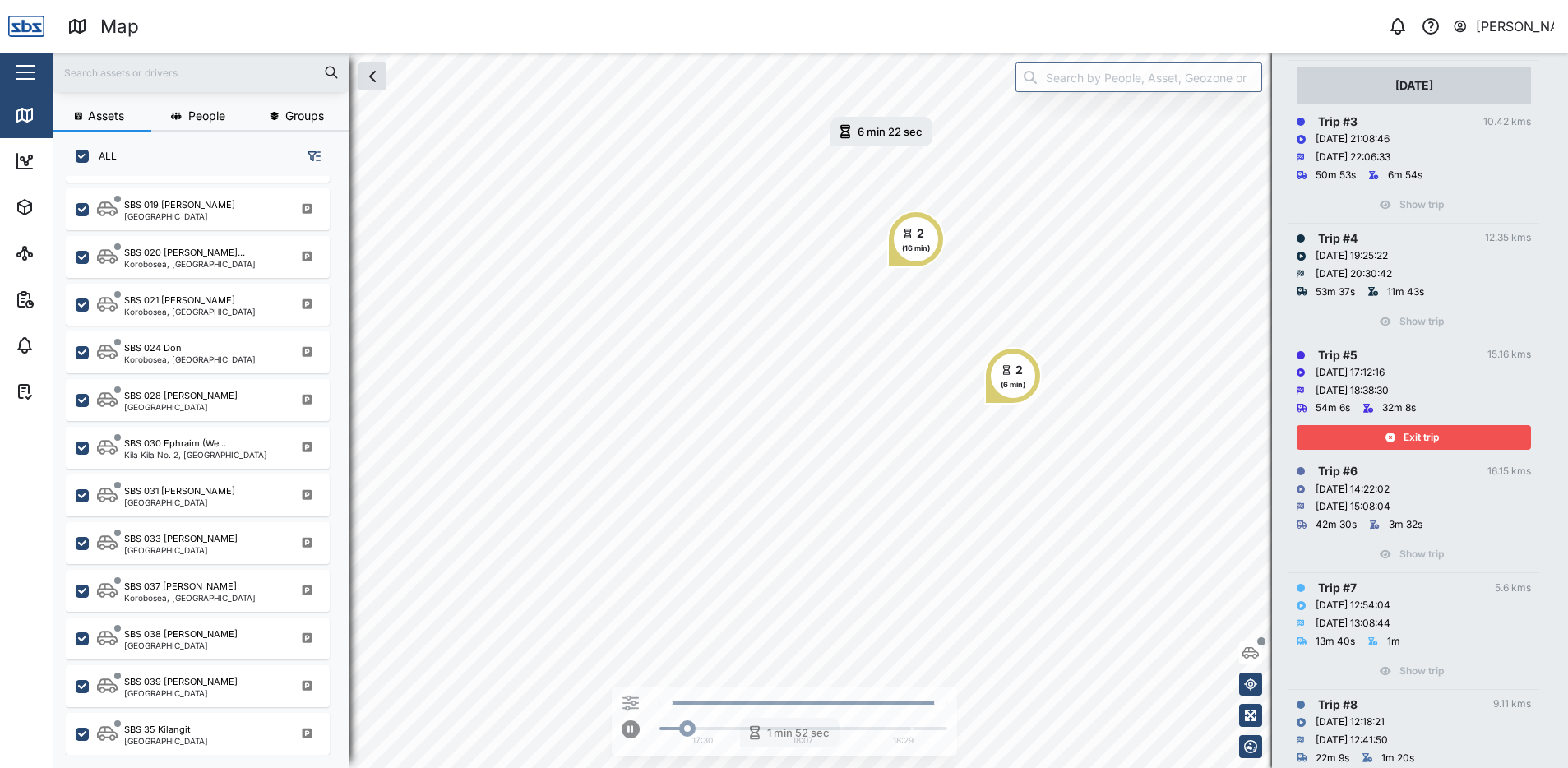
click at [1429, 437] on span "Exit trip" at bounding box center [1421, 438] width 35 height 23
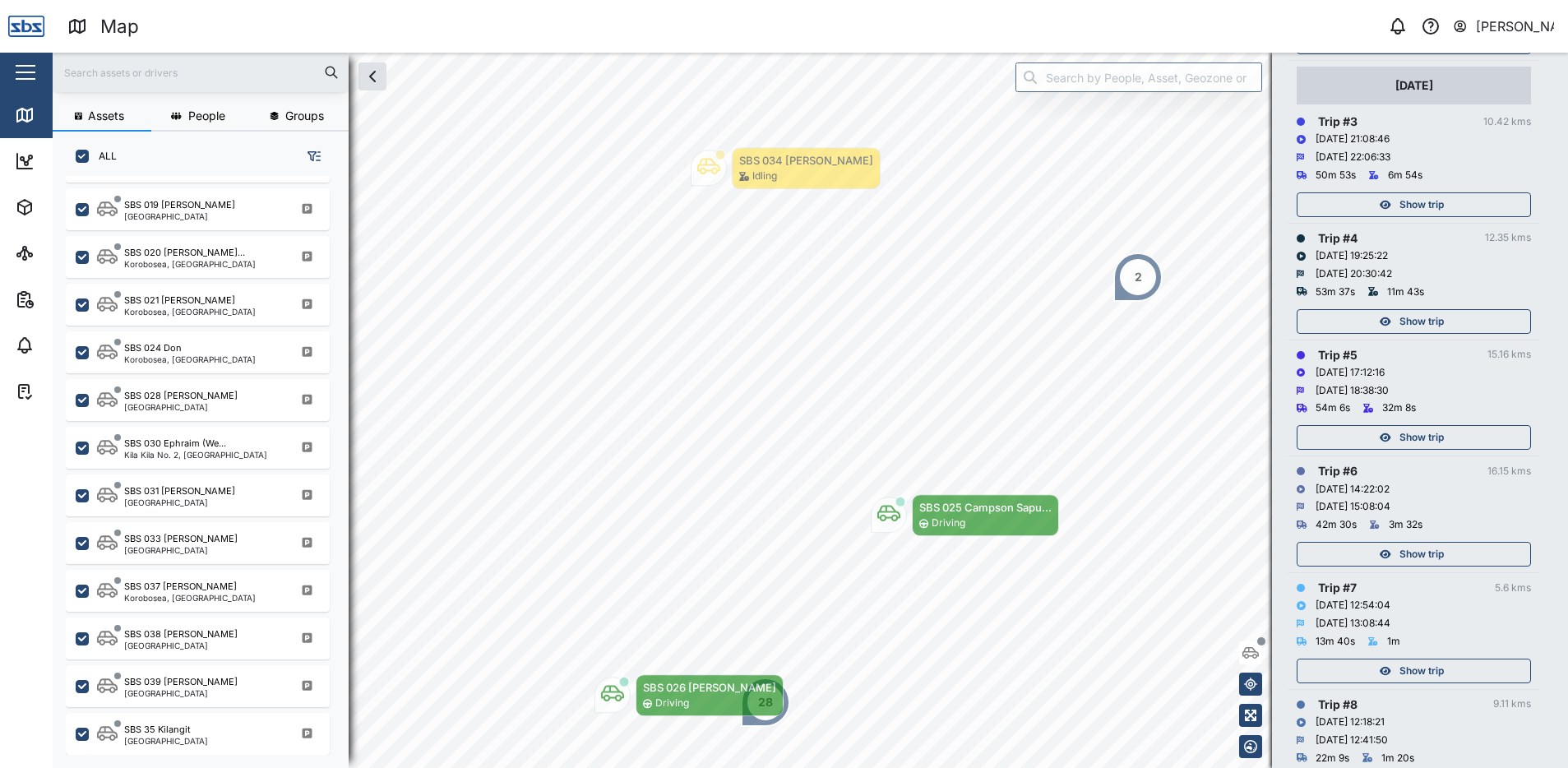
click at [1415, 311] on span "Show trip" at bounding box center [1421, 322] width 44 height 23
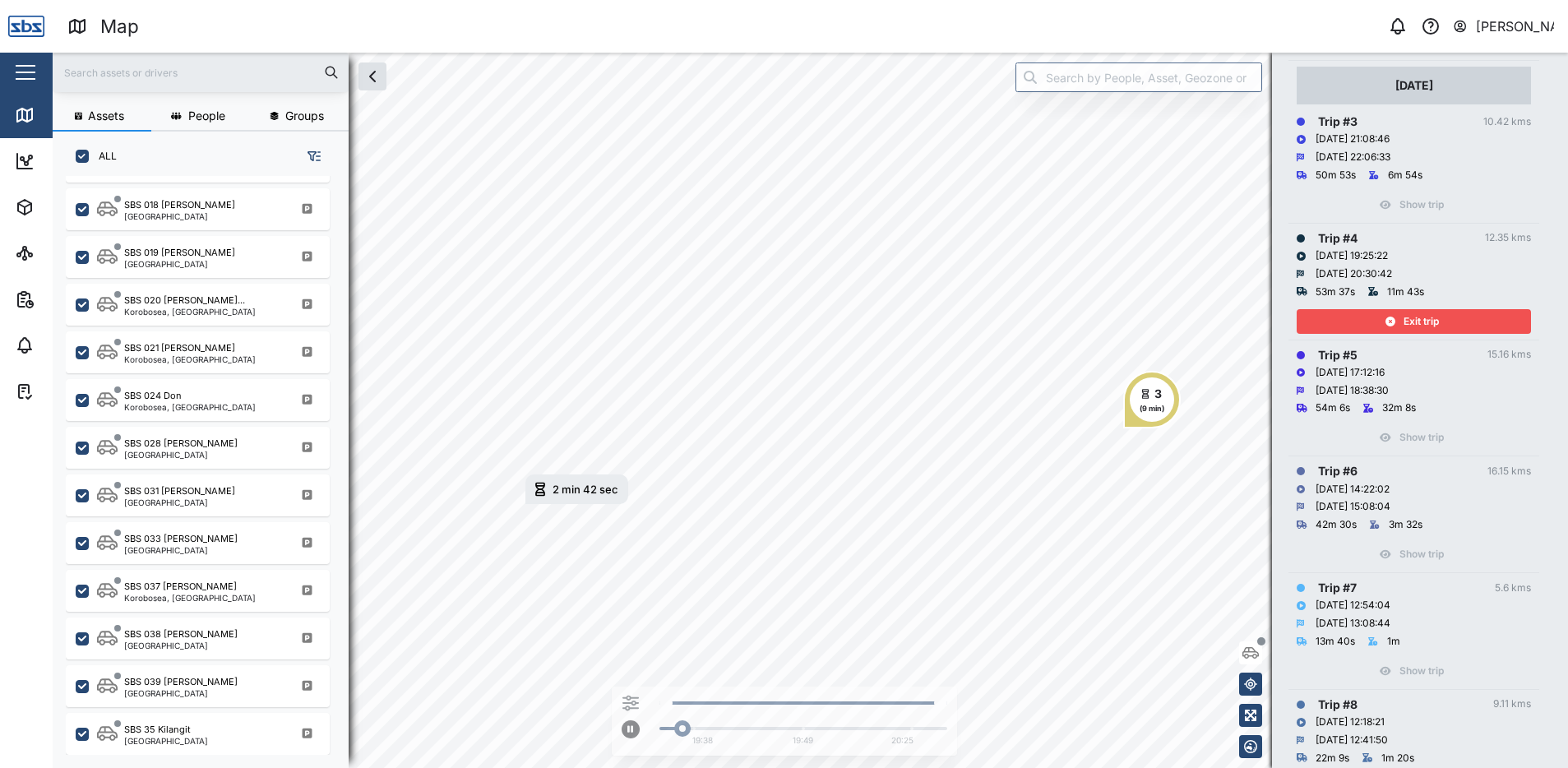
click at [1415, 311] on span "Exit trip" at bounding box center [1421, 322] width 35 height 23
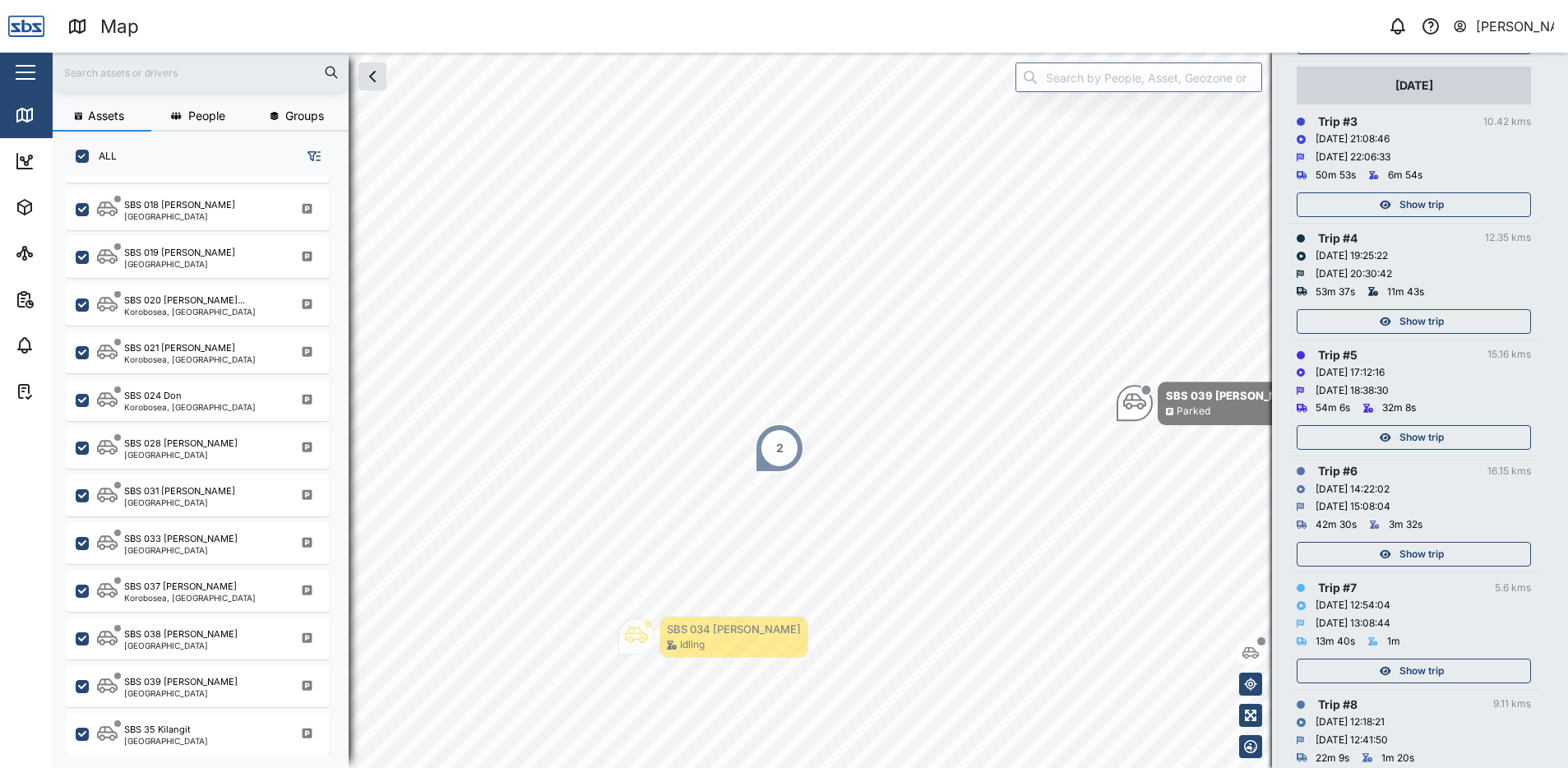
click at [1413, 204] on span "Show trip" at bounding box center [1421, 204] width 44 height 23
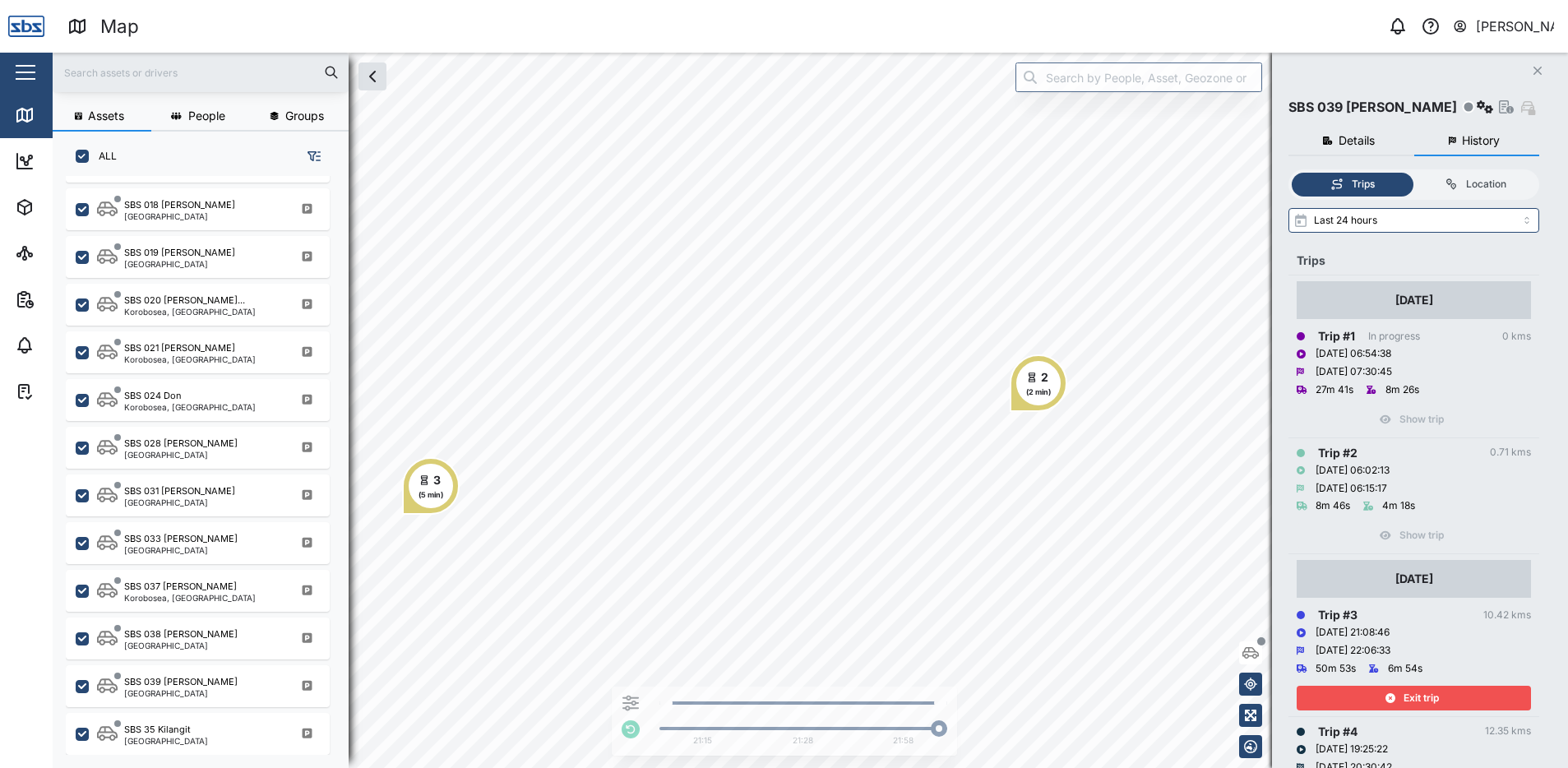
click at [1537, 69] on icon "Close" at bounding box center [1537, 71] width 10 height 13
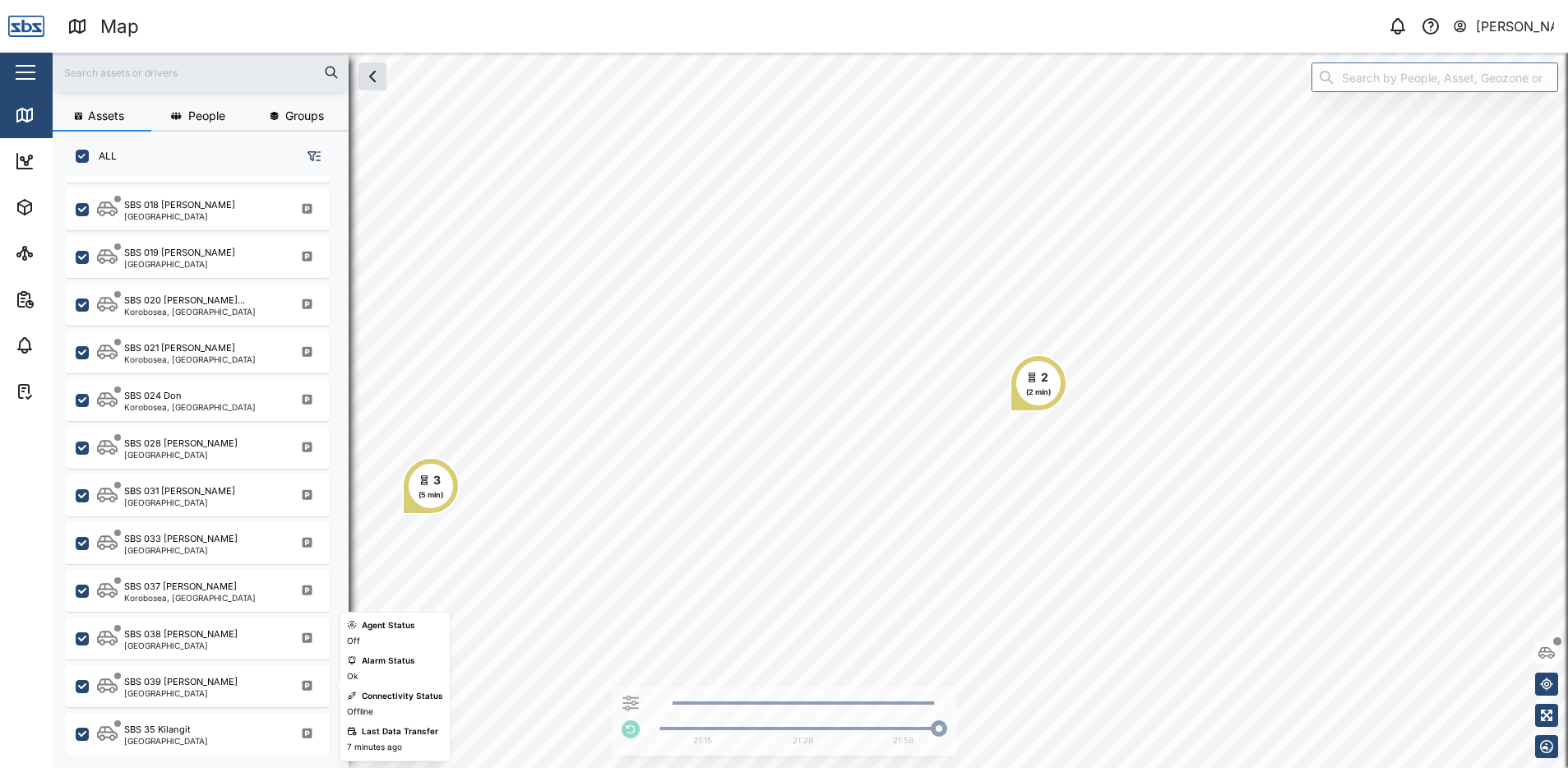
click at [183, 689] on div "[GEOGRAPHIC_DATA]" at bounding box center [180, 693] width 113 height 8
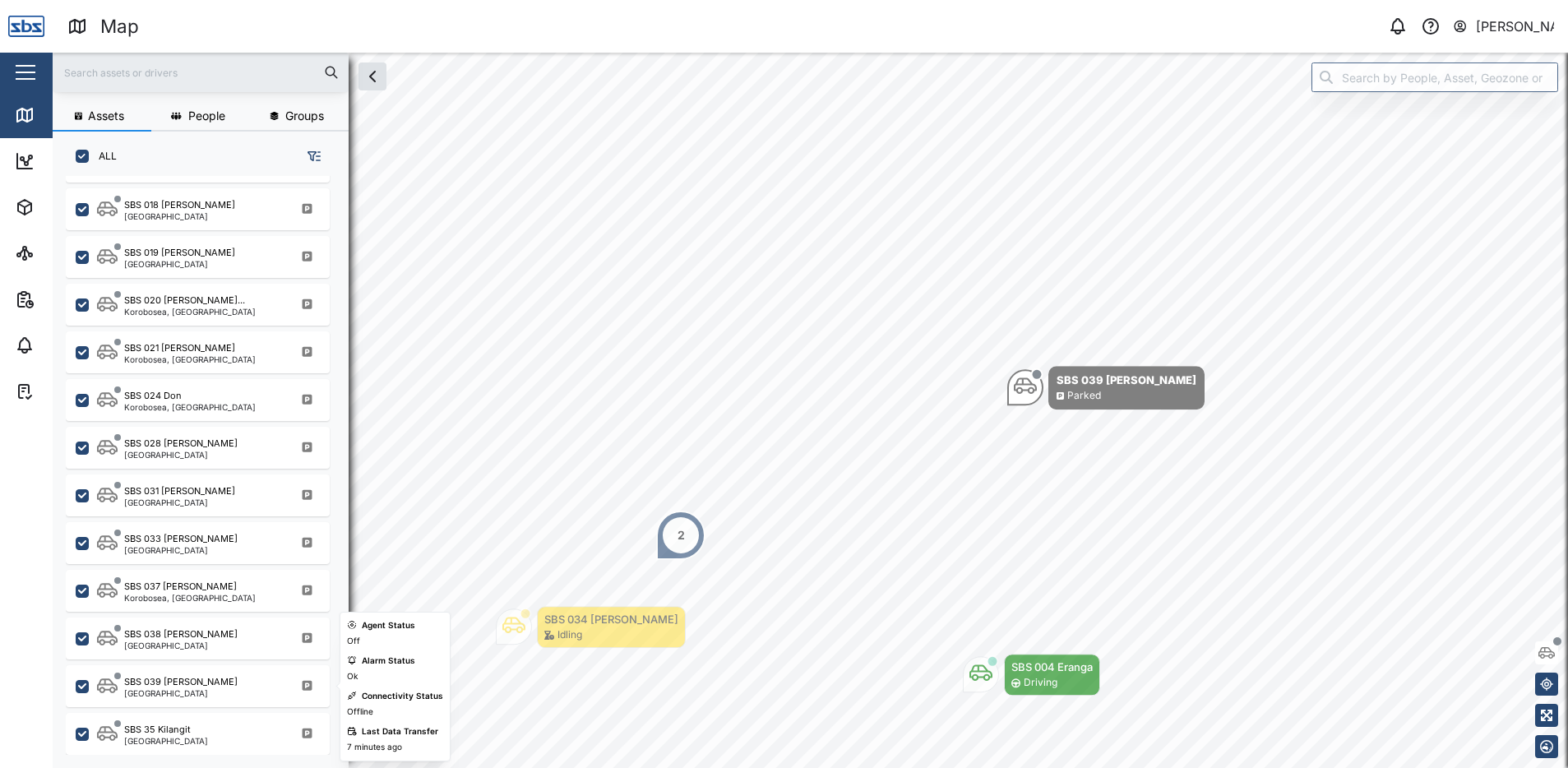
click at [183, 689] on div "[GEOGRAPHIC_DATA]" at bounding box center [180, 693] width 113 height 8
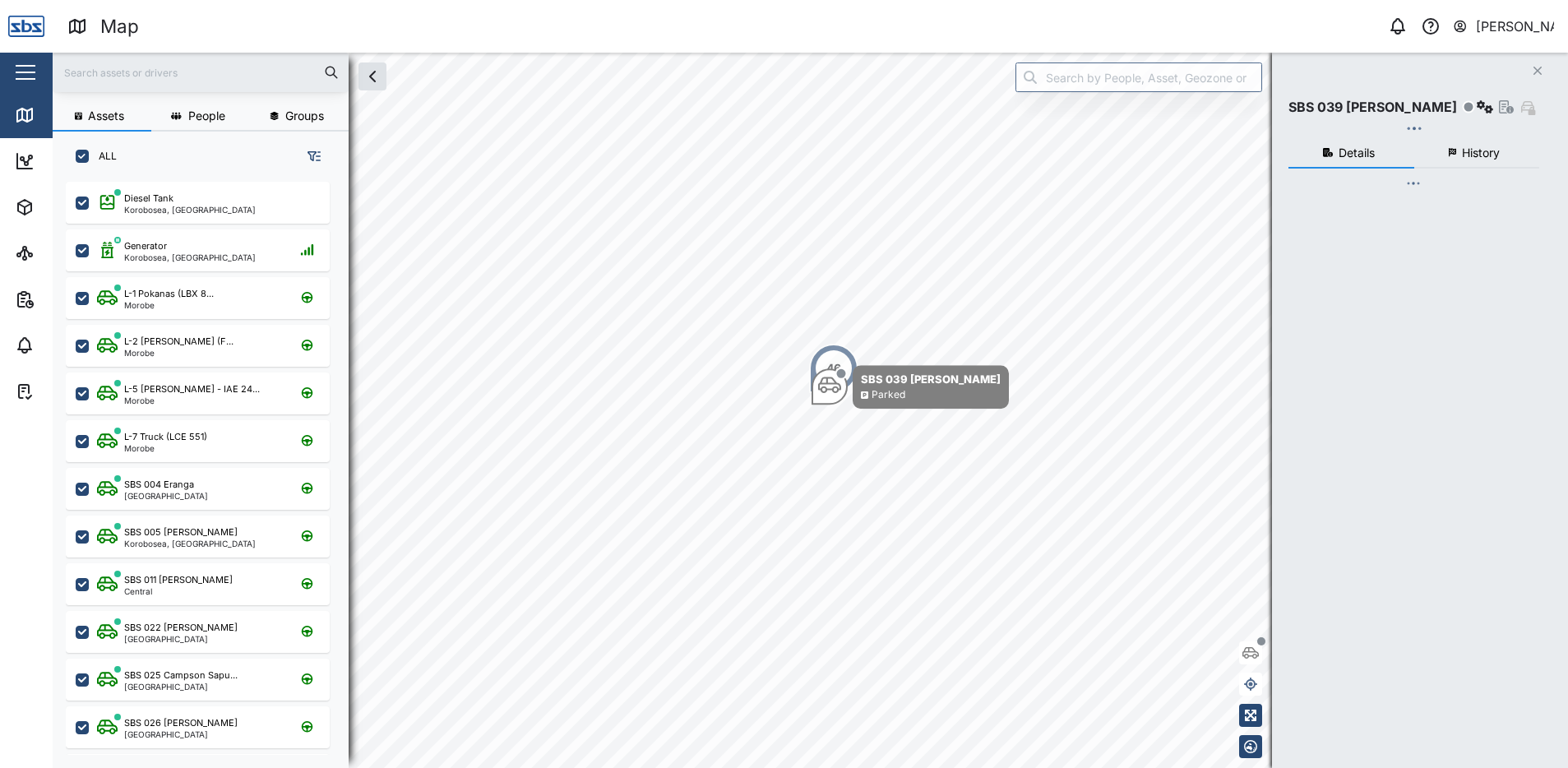
scroll to position [567, 257]
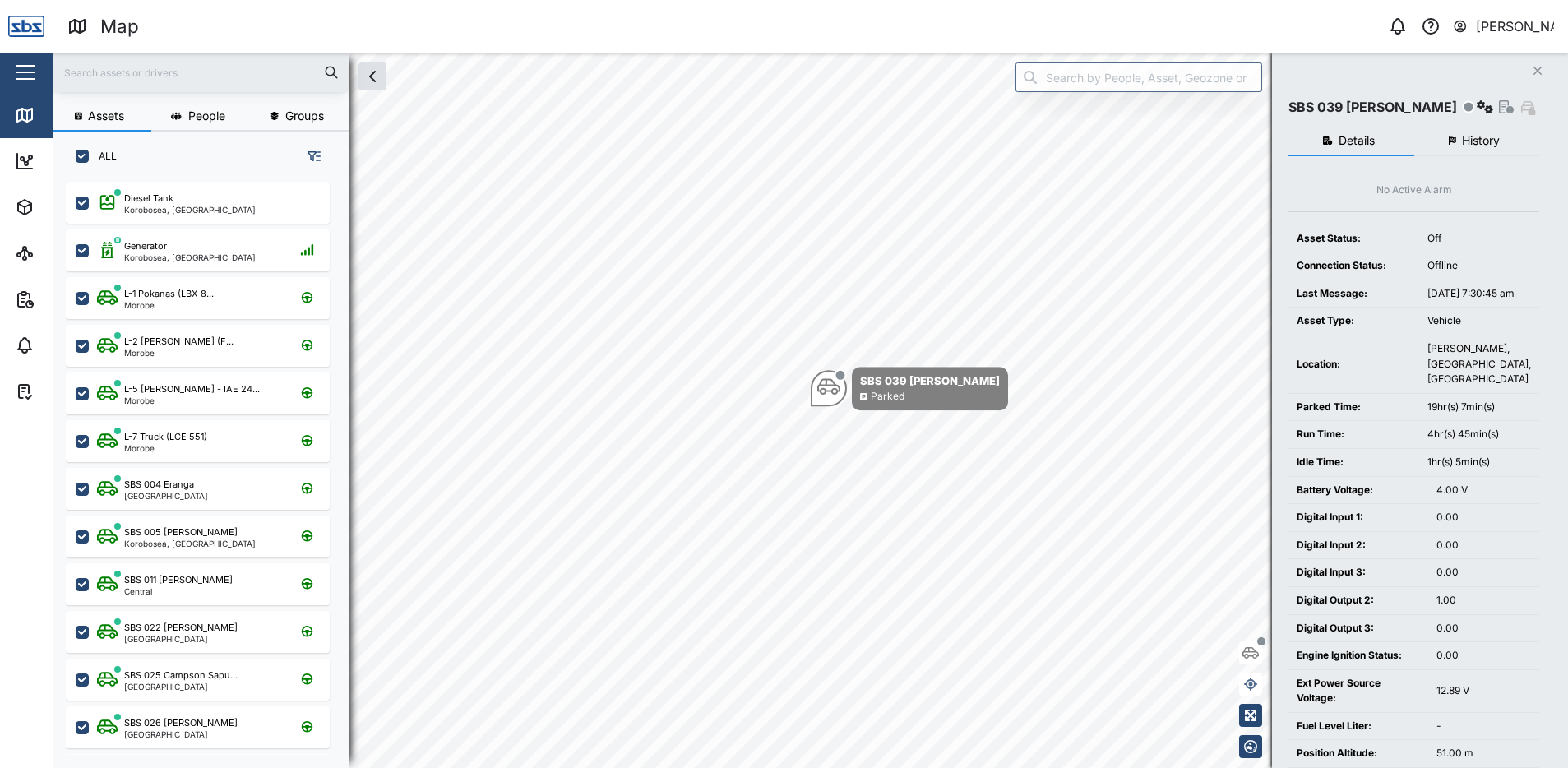
click at [1538, 65] on icon "Close" at bounding box center [1537, 71] width 10 height 13
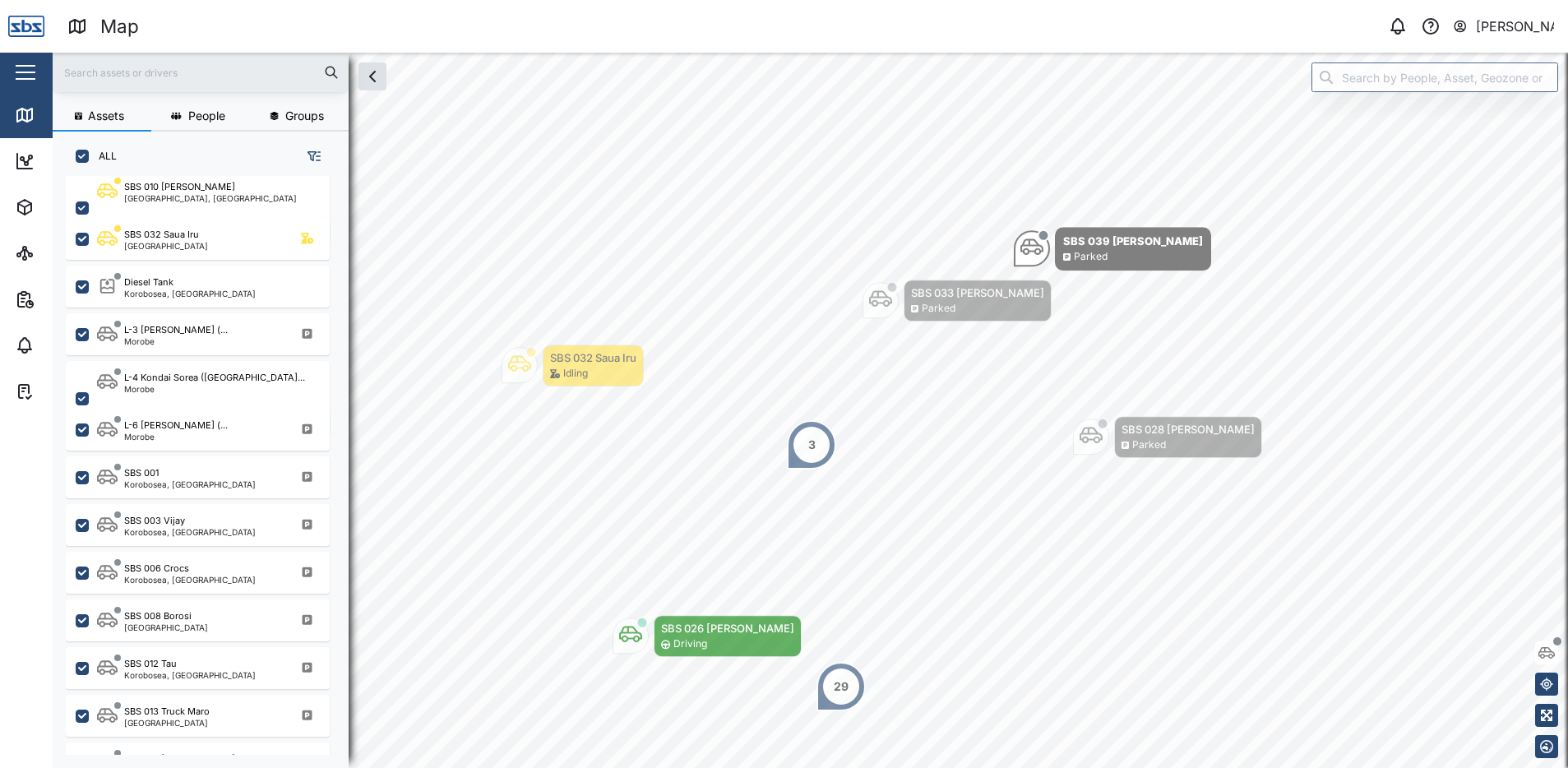
scroll to position [905, 0]
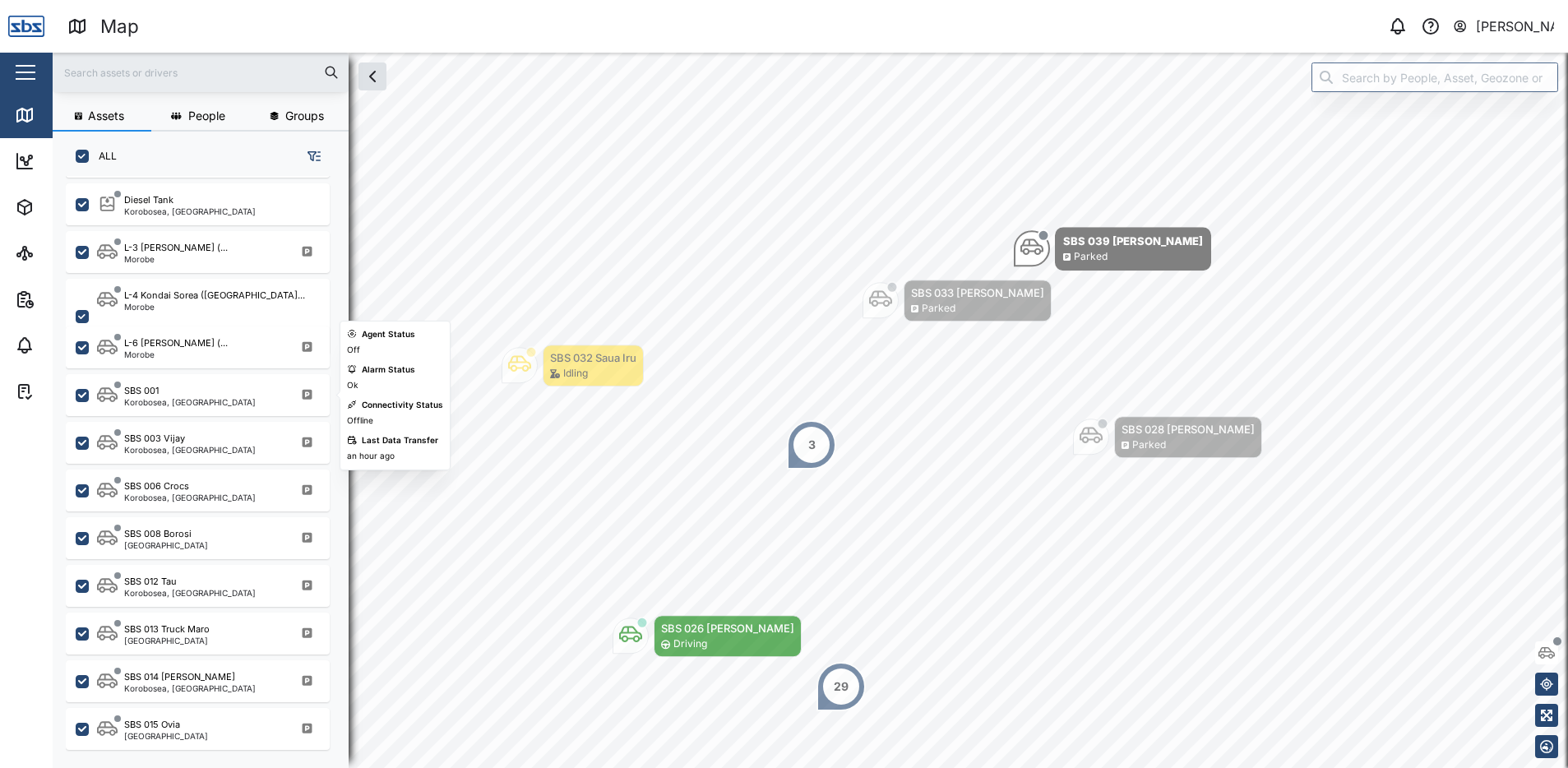
click at [211, 408] on div "SBS 001 Korobosea, [GEOGRAPHIC_DATA]" at bounding box center [197, 395] width 264 height 42
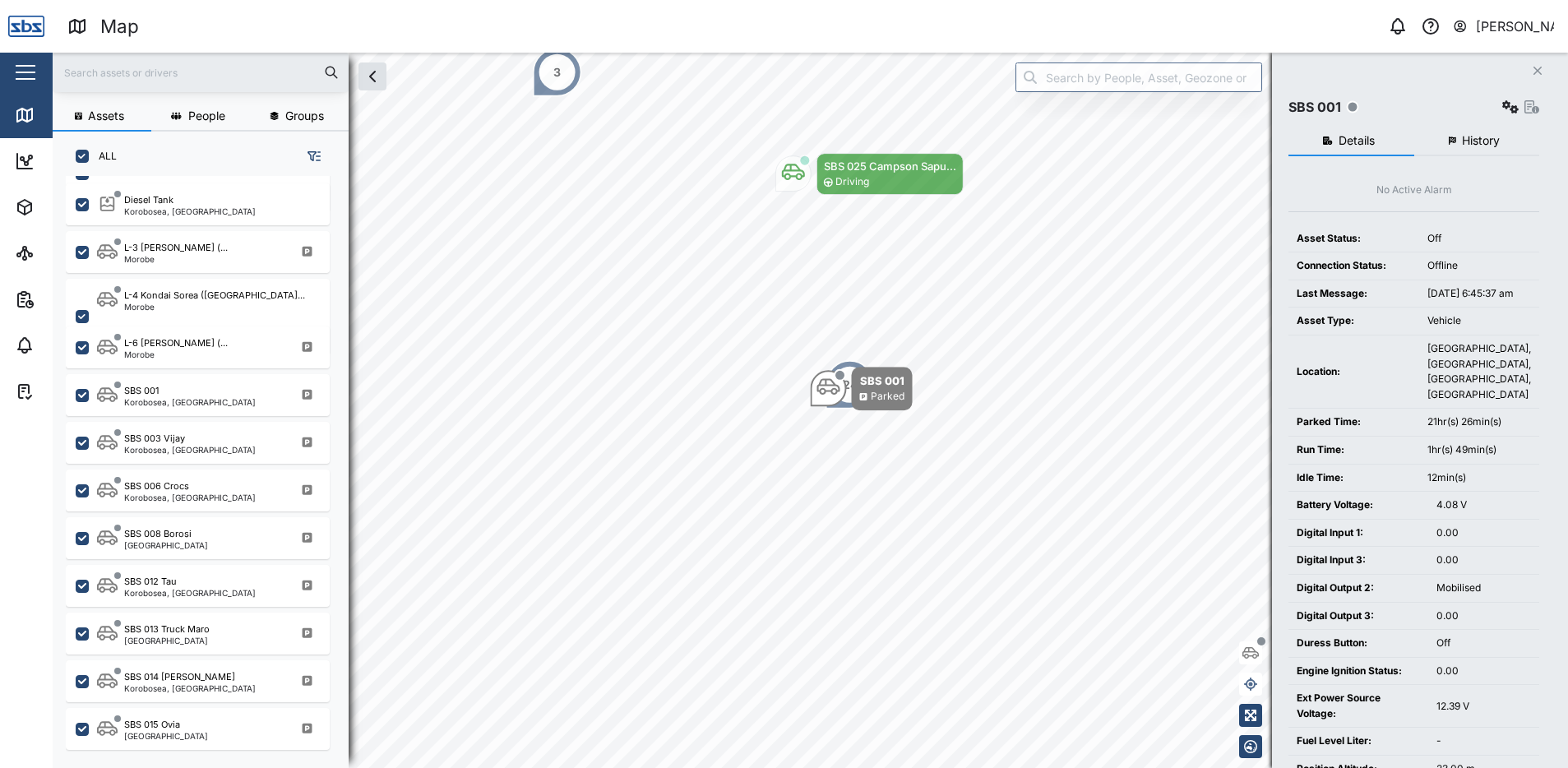
click at [1502, 142] on button "History" at bounding box center [1477, 141] width 126 height 29
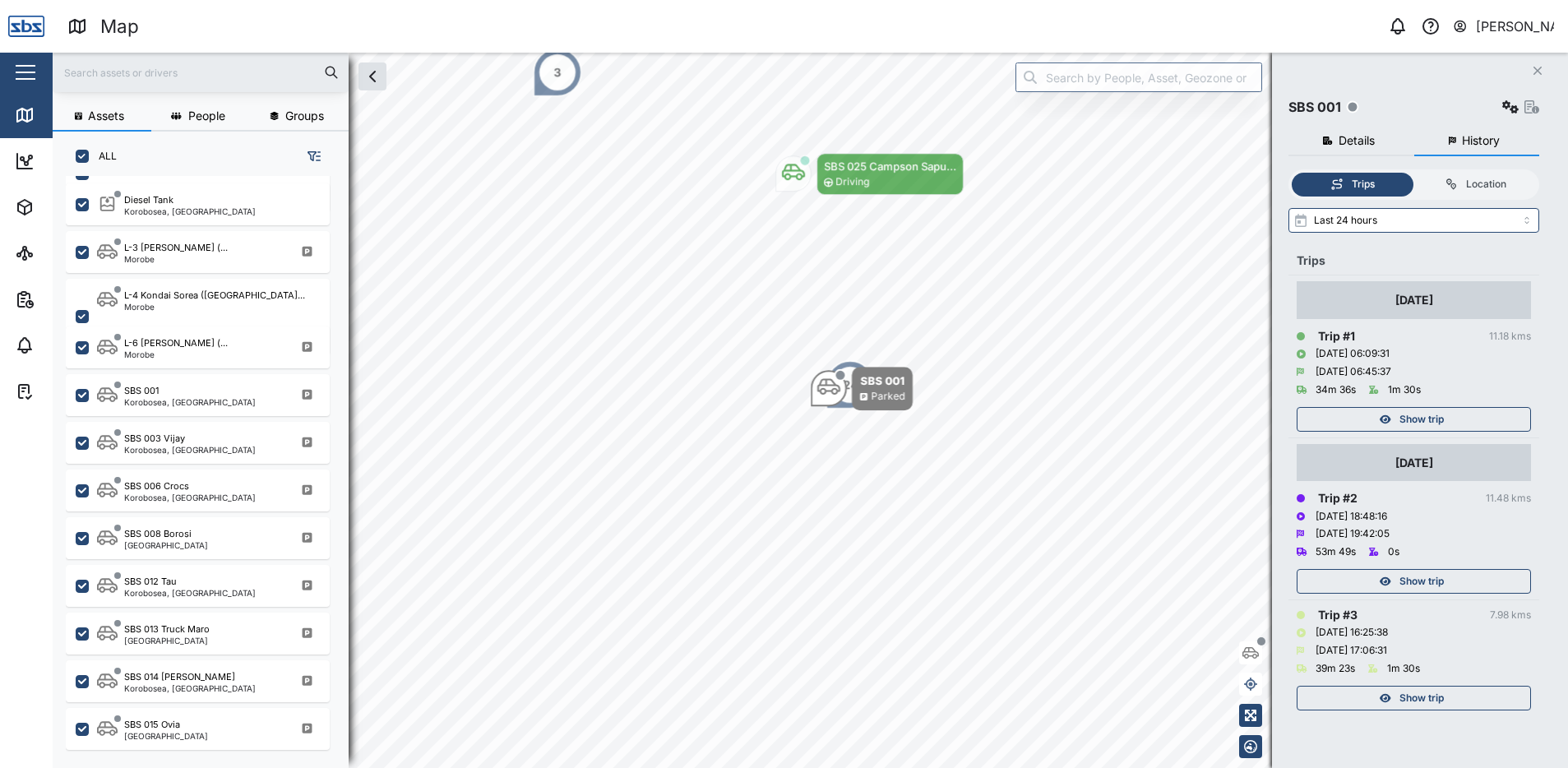
click at [1422, 421] on span "Show trip" at bounding box center [1421, 419] width 44 height 23
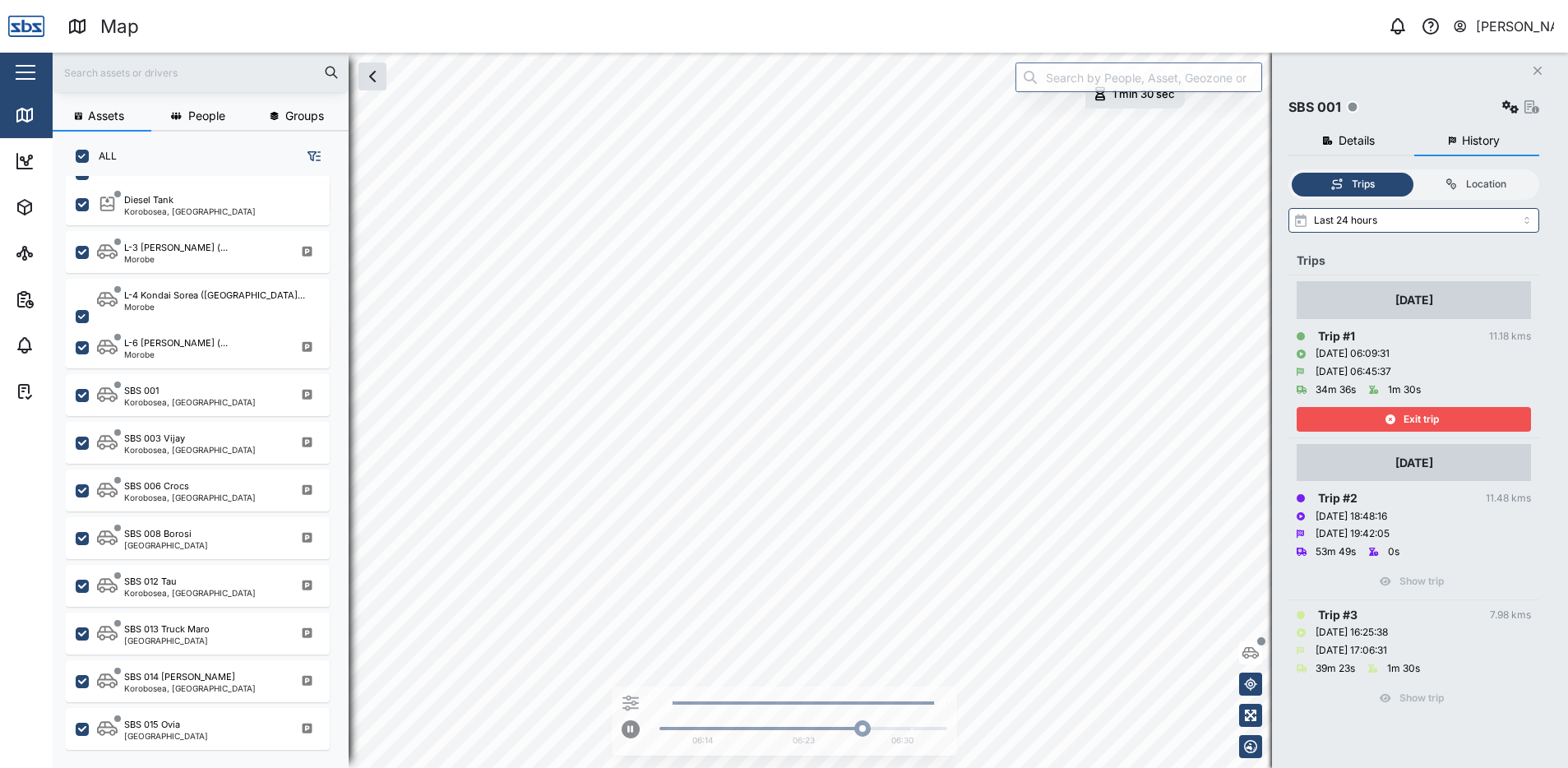
click at [1422, 421] on span "Exit trip" at bounding box center [1421, 419] width 35 height 23
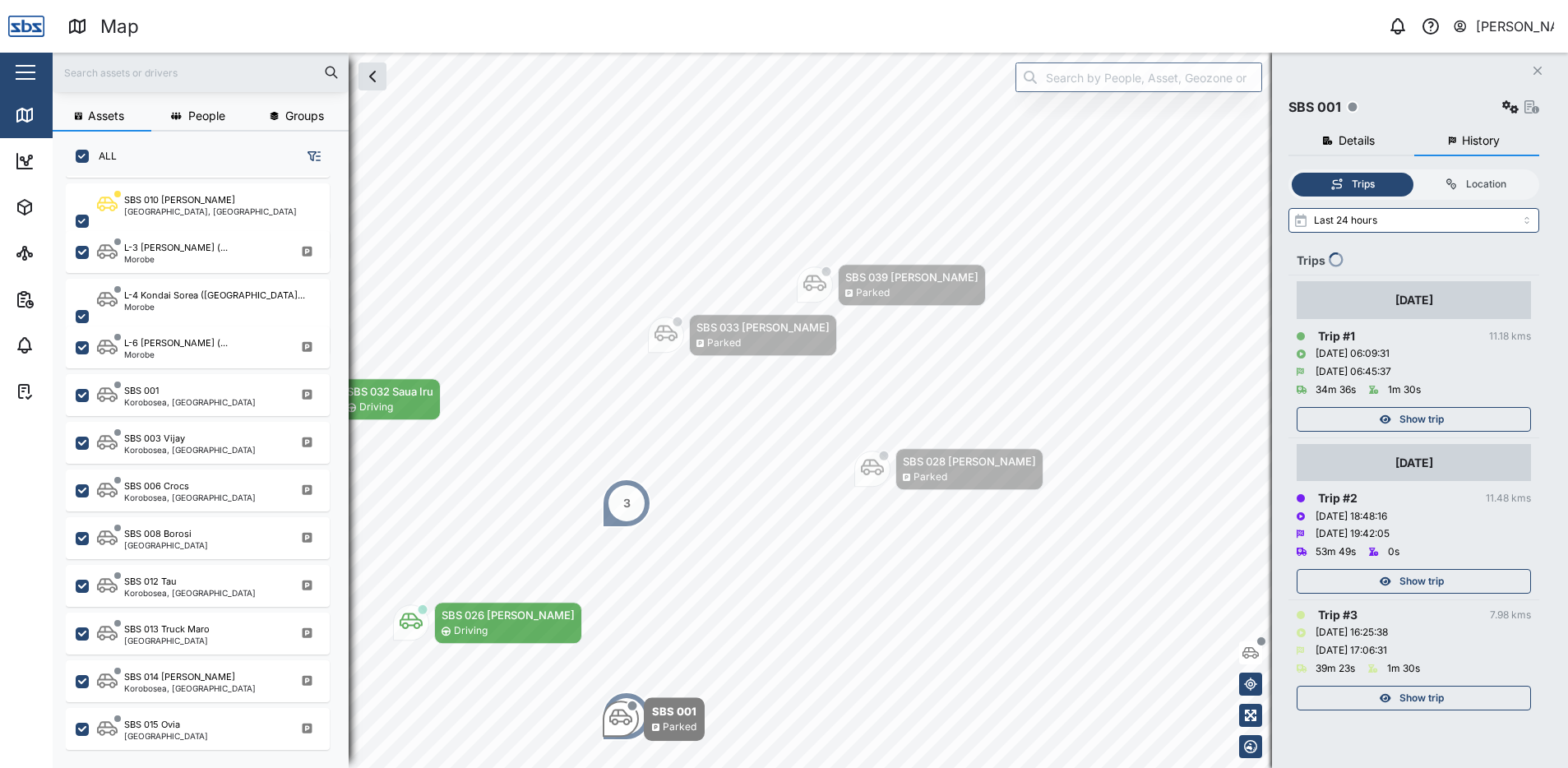
click at [1418, 703] on span "Show trip" at bounding box center [1421, 698] width 44 height 23
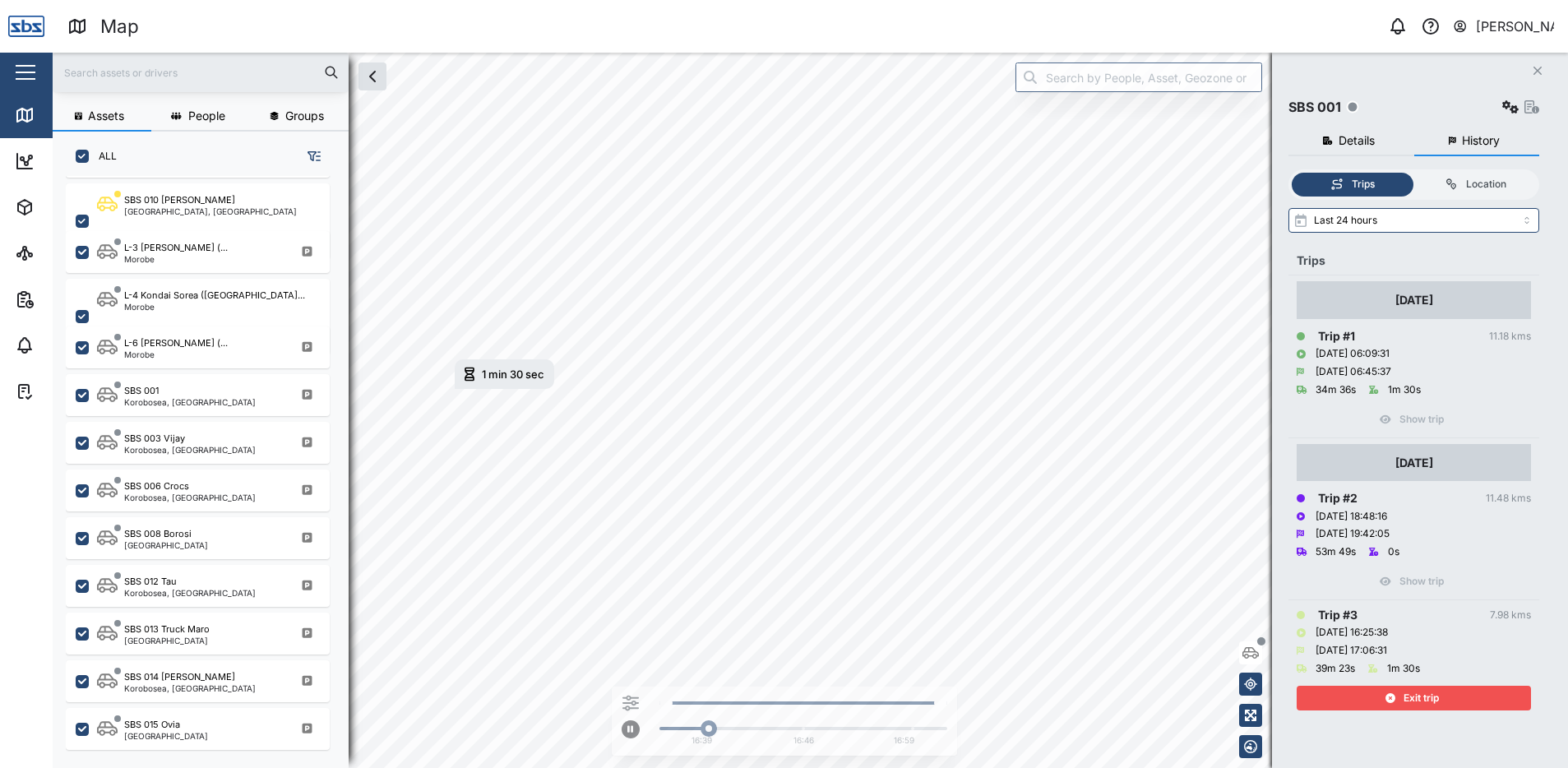
click at [1418, 703] on span "Exit trip" at bounding box center [1421, 698] width 35 height 23
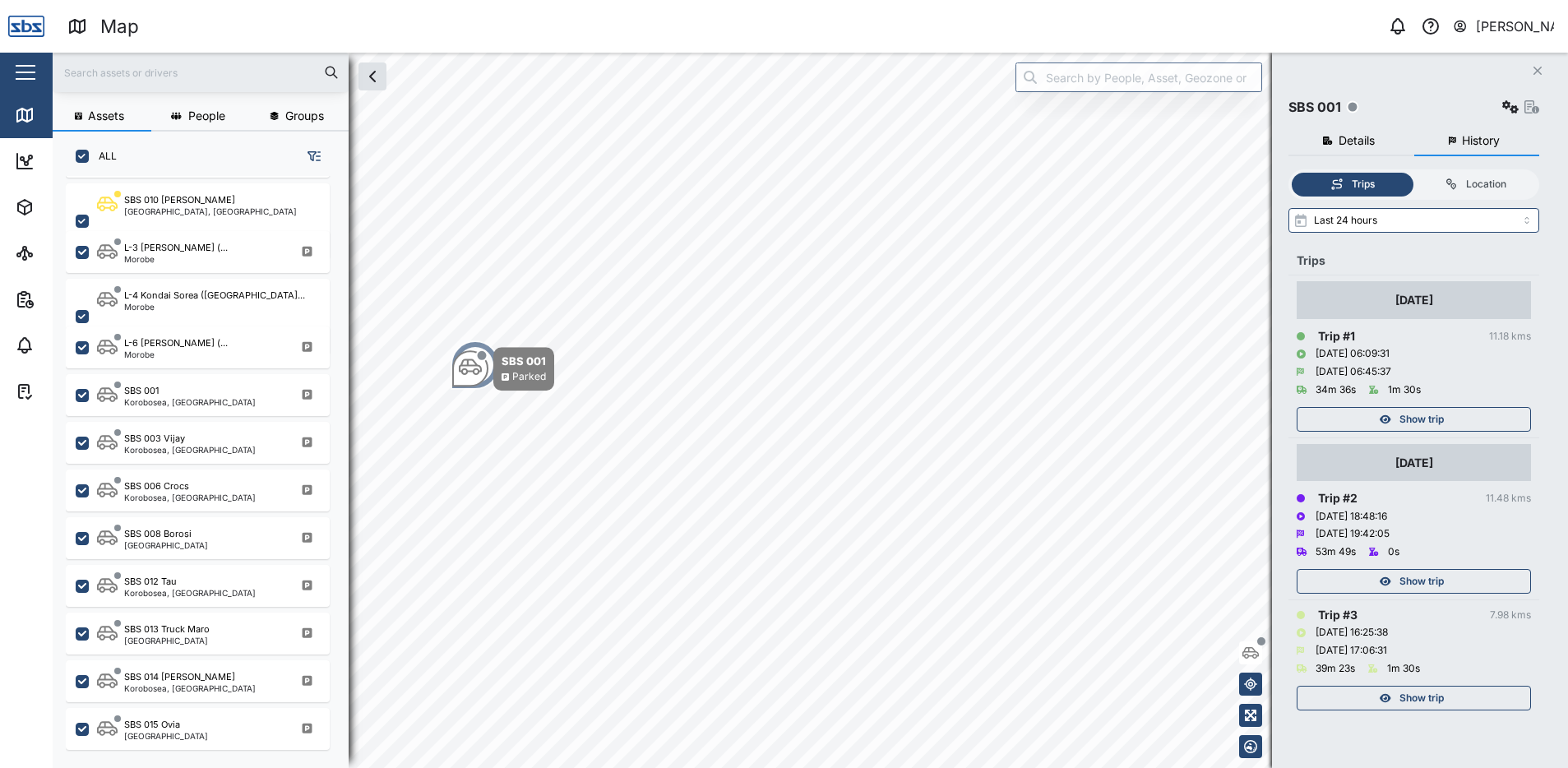
click at [1426, 573] on span "Show trip" at bounding box center [1421, 581] width 44 height 23
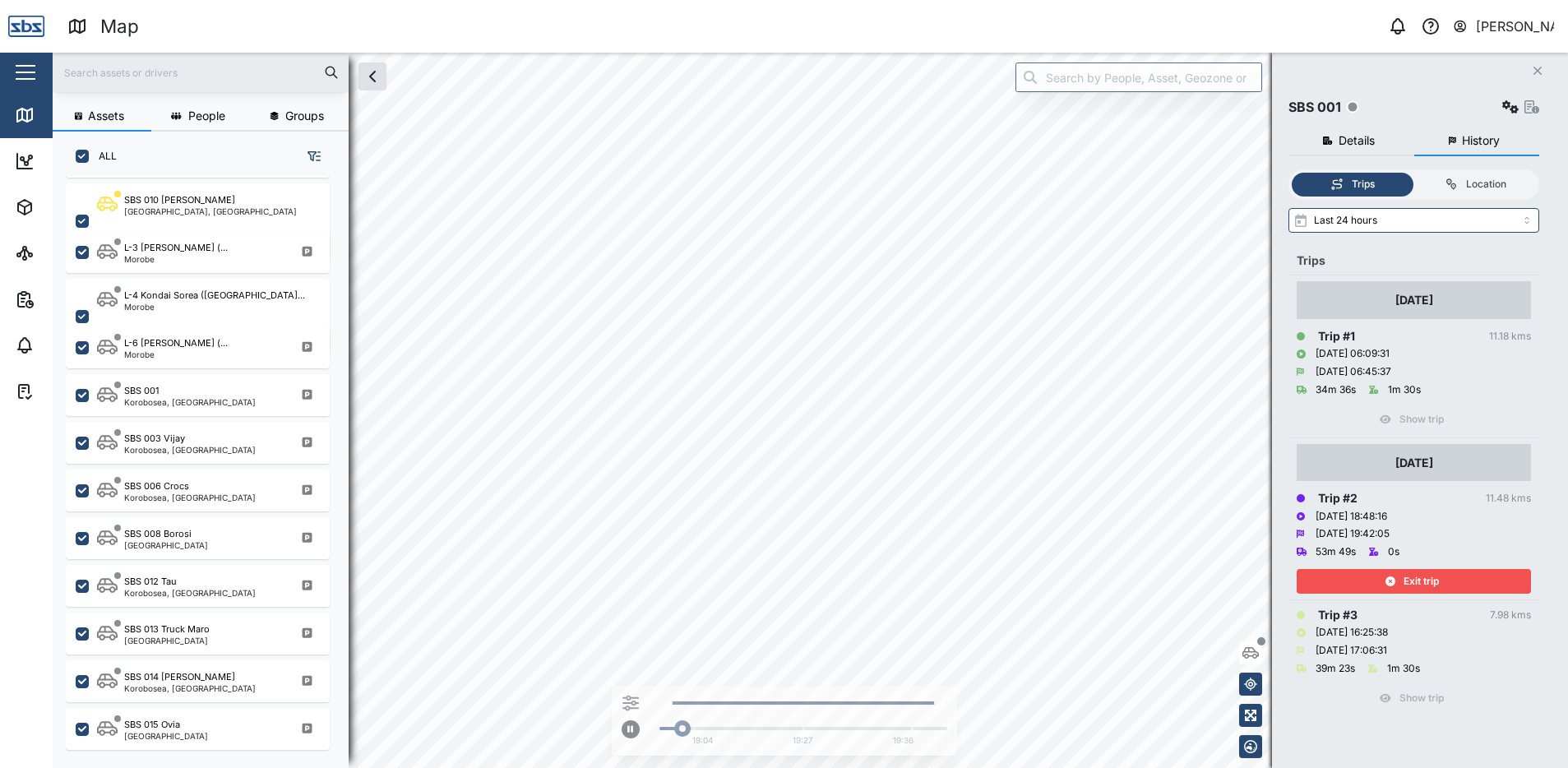
click at [1426, 573] on span "Exit trip" at bounding box center [1421, 581] width 35 height 23
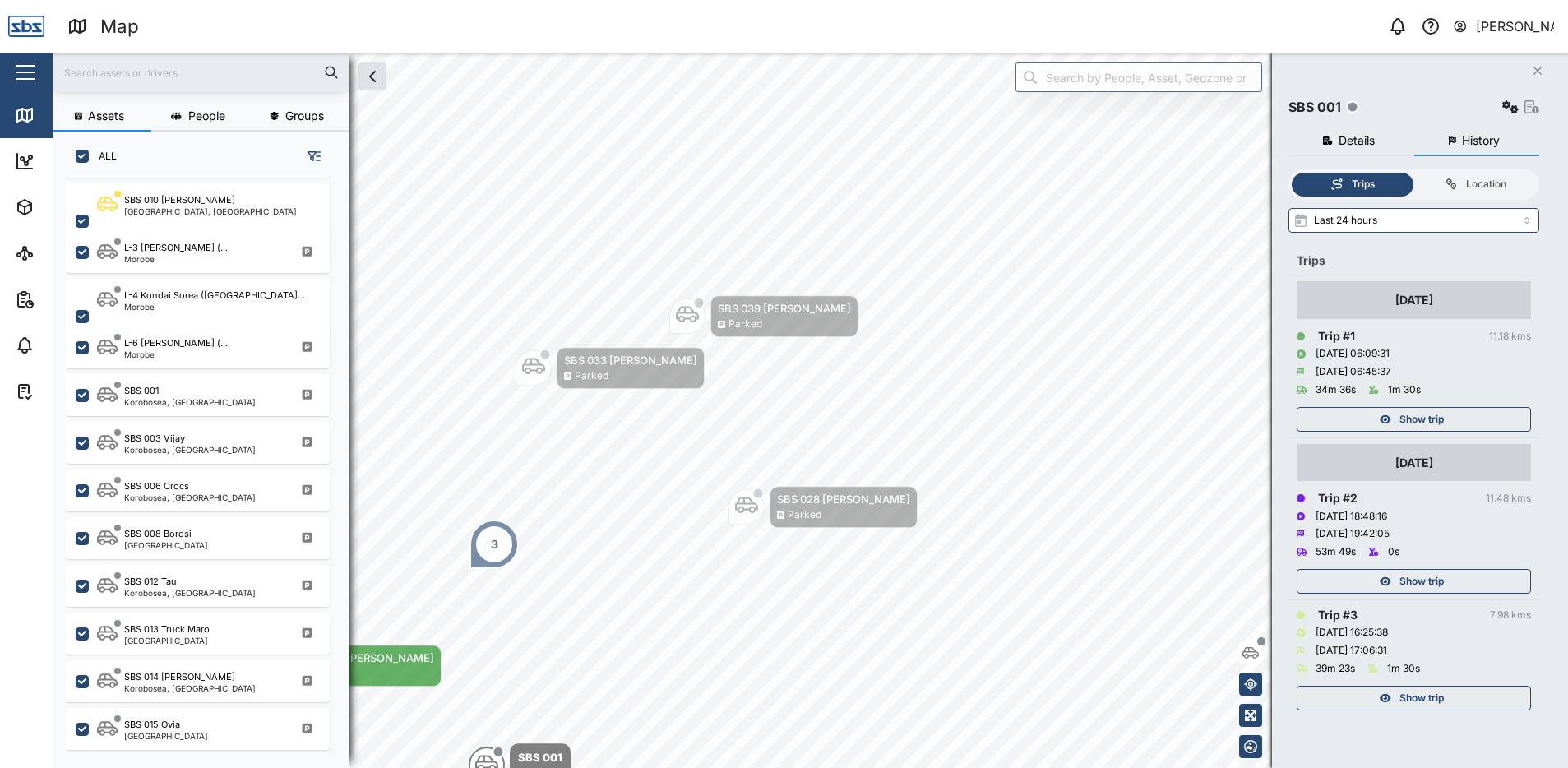
click at [1532, 71] on button "Close" at bounding box center [1538, 71] width 23 height 23
